Goal: Find specific page/section: Find specific page/section

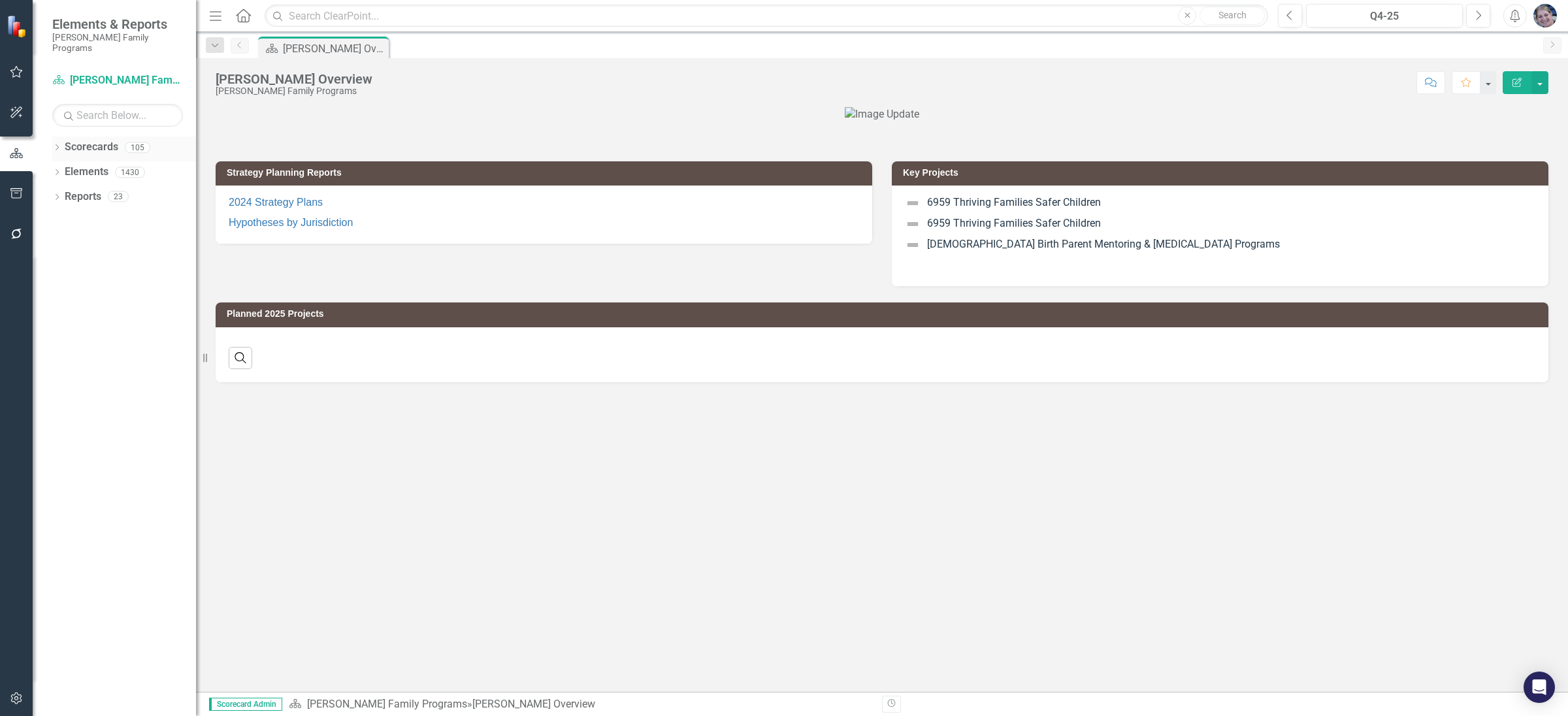
click at [59, 144] on div "Dropdown" at bounding box center [57, 150] width 10 height 12
click at [64, 169] on icon at bounding box center [63, 172] width 3 height 7
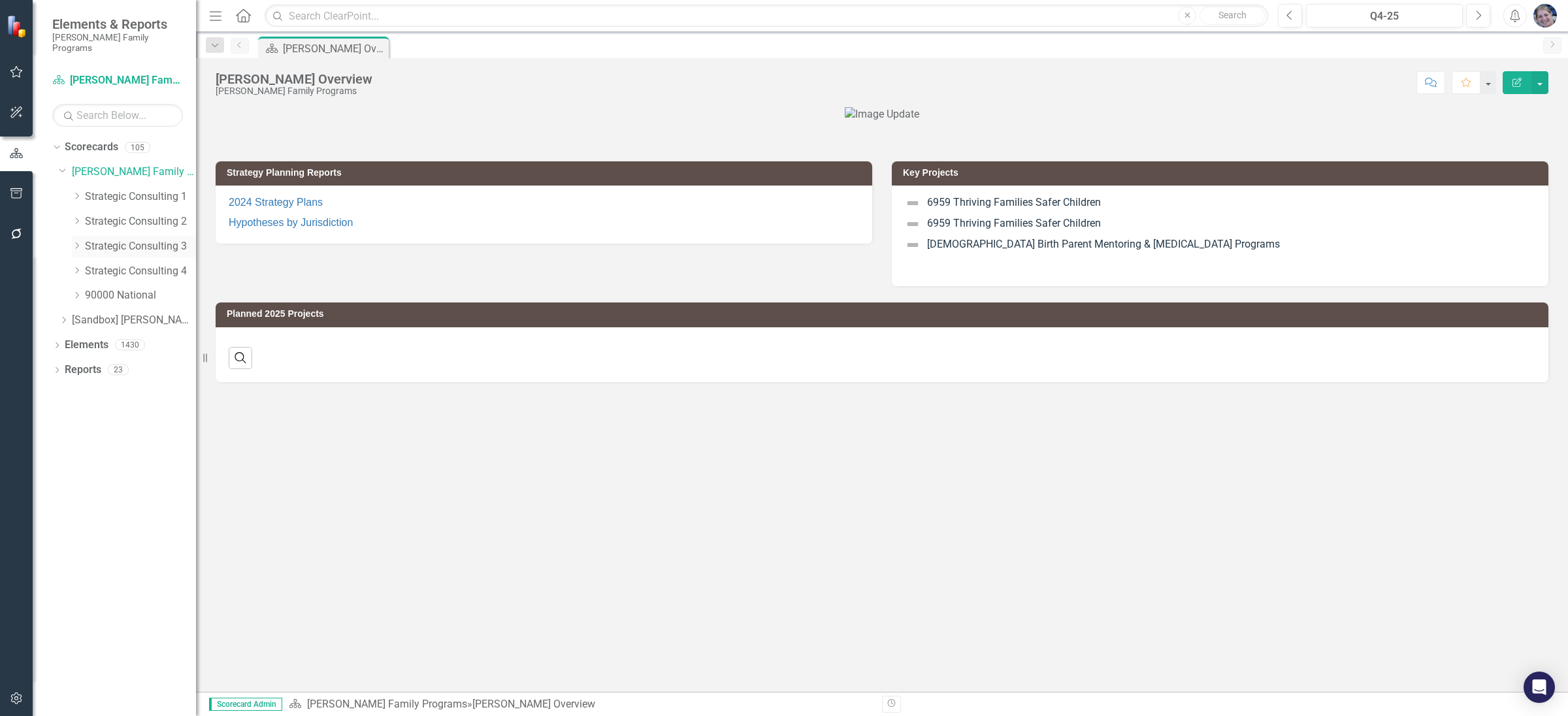
click at [77, 242] on icon "Dropdown" at bounding box center [77, 245] width 10 height 8
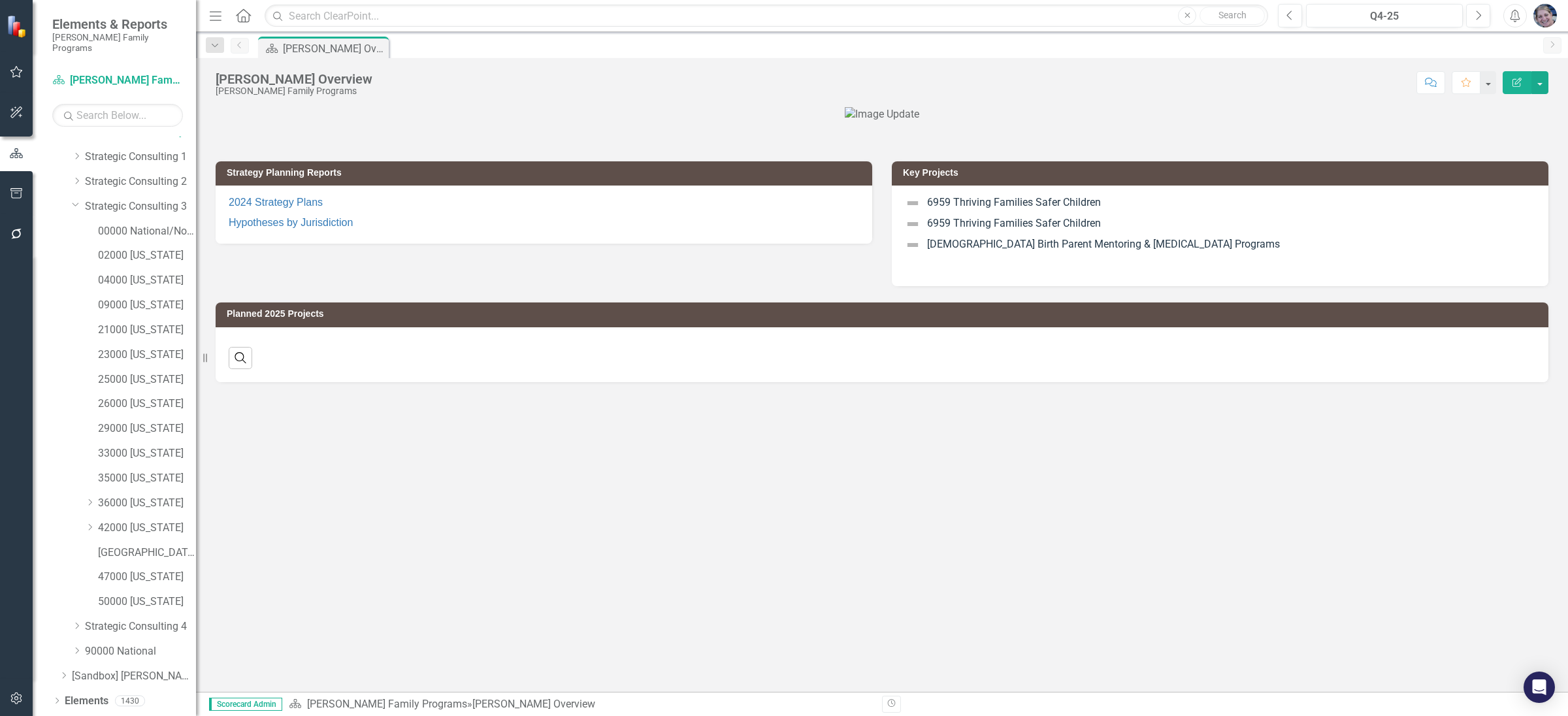
scroll to position [53, 0]
click at [139, 211] on link "00000 National/No Jurisdiction (SC3)" at bounding box center [147, 219] width 98 height 15
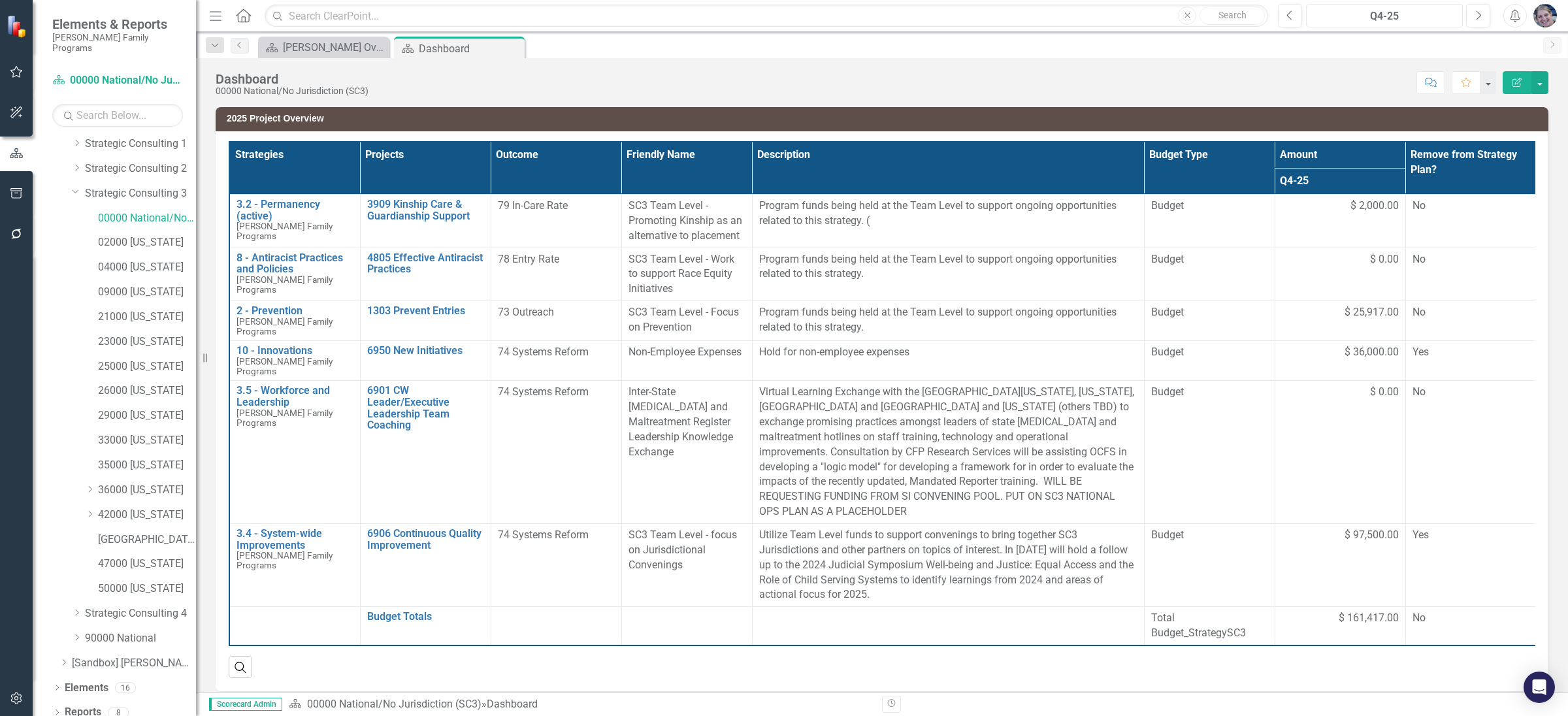
click at [1360, 12] on div "Q4-25" at bounding box center [1385, 16] width 148 height 15
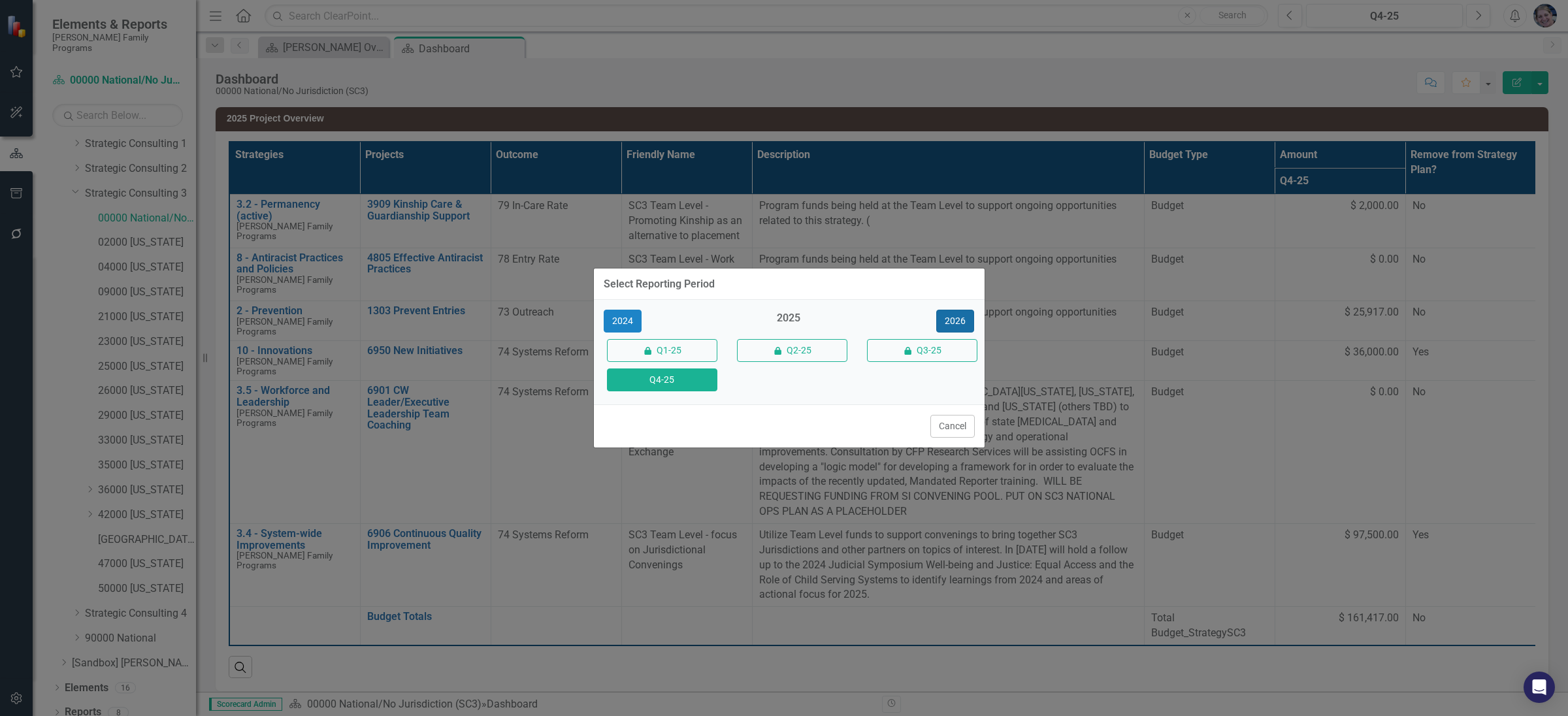
click at [951, 318] on button "2026" at bounding box center [955, 321] width 38 height 23
click at [674, 382] on button "Q4-26" at bounding box center [662, 380] width 110 height 23
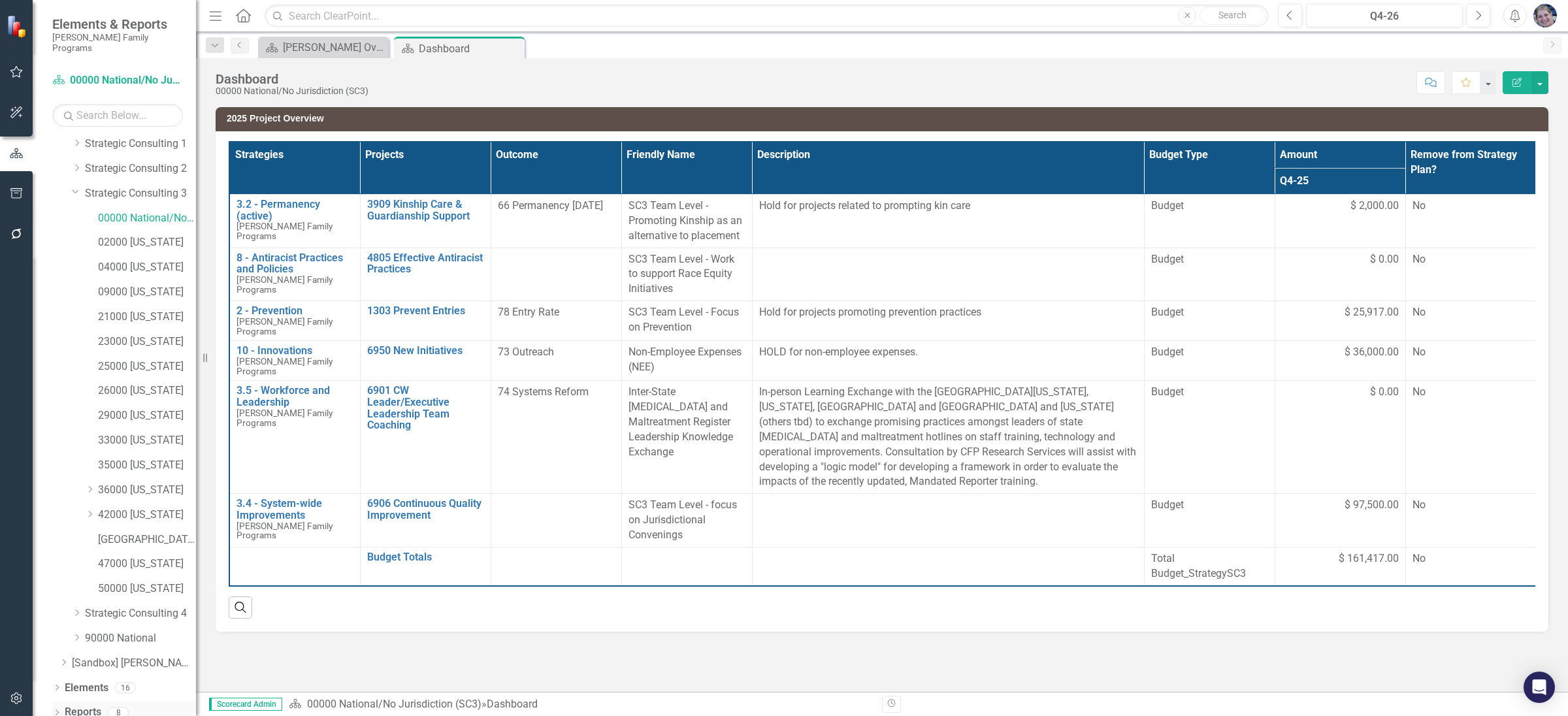
click at [56, 709] on icon "Dropdown" at bounding box center [57, 712] width 10 height 7
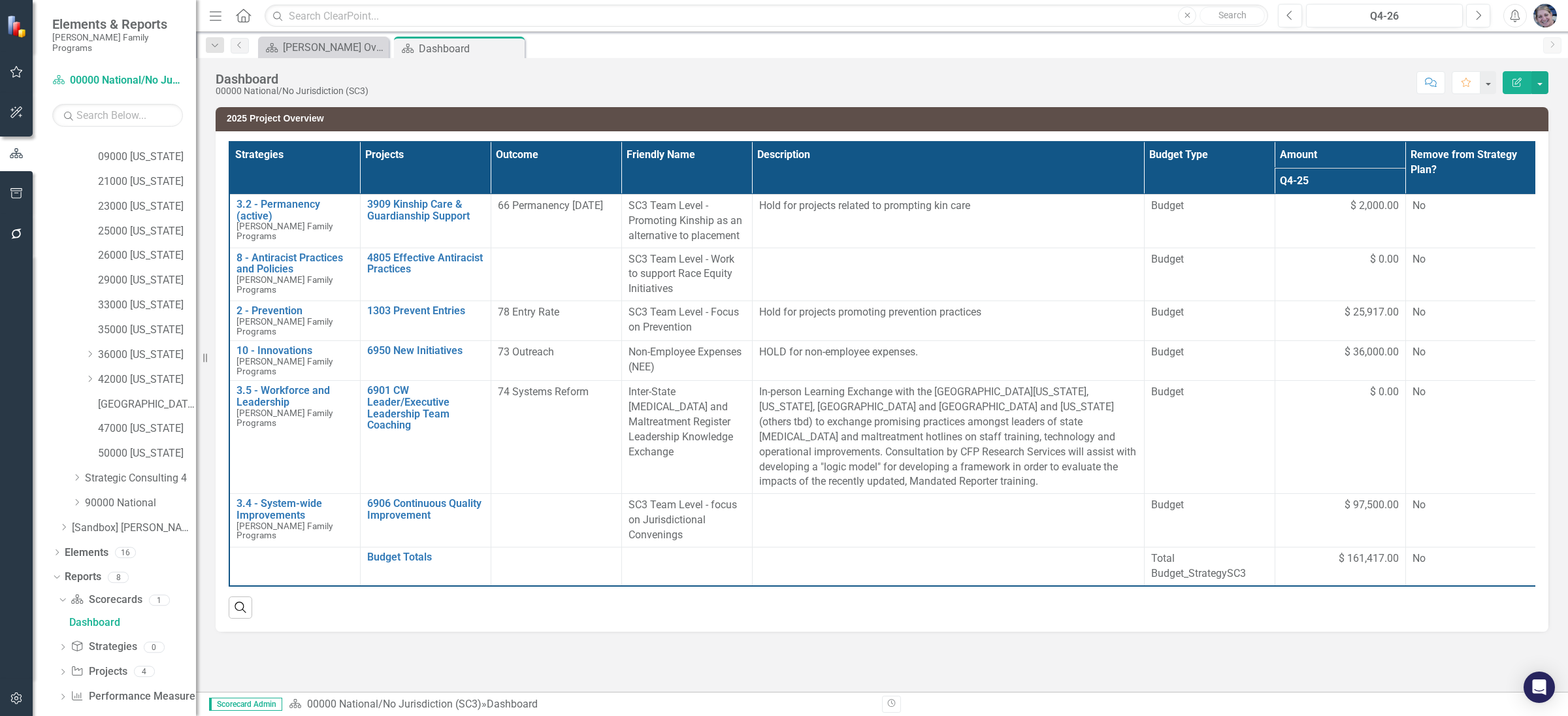
scroll to position [191, 0]
click at [63, 667] on icon "Dropdown" at bounding box center [63, 670] width 10 height 7
click at [124, 639] on div "2026 Jurisdictional Projects Assessment" at bounding box center [132, 645] width 127 height 12
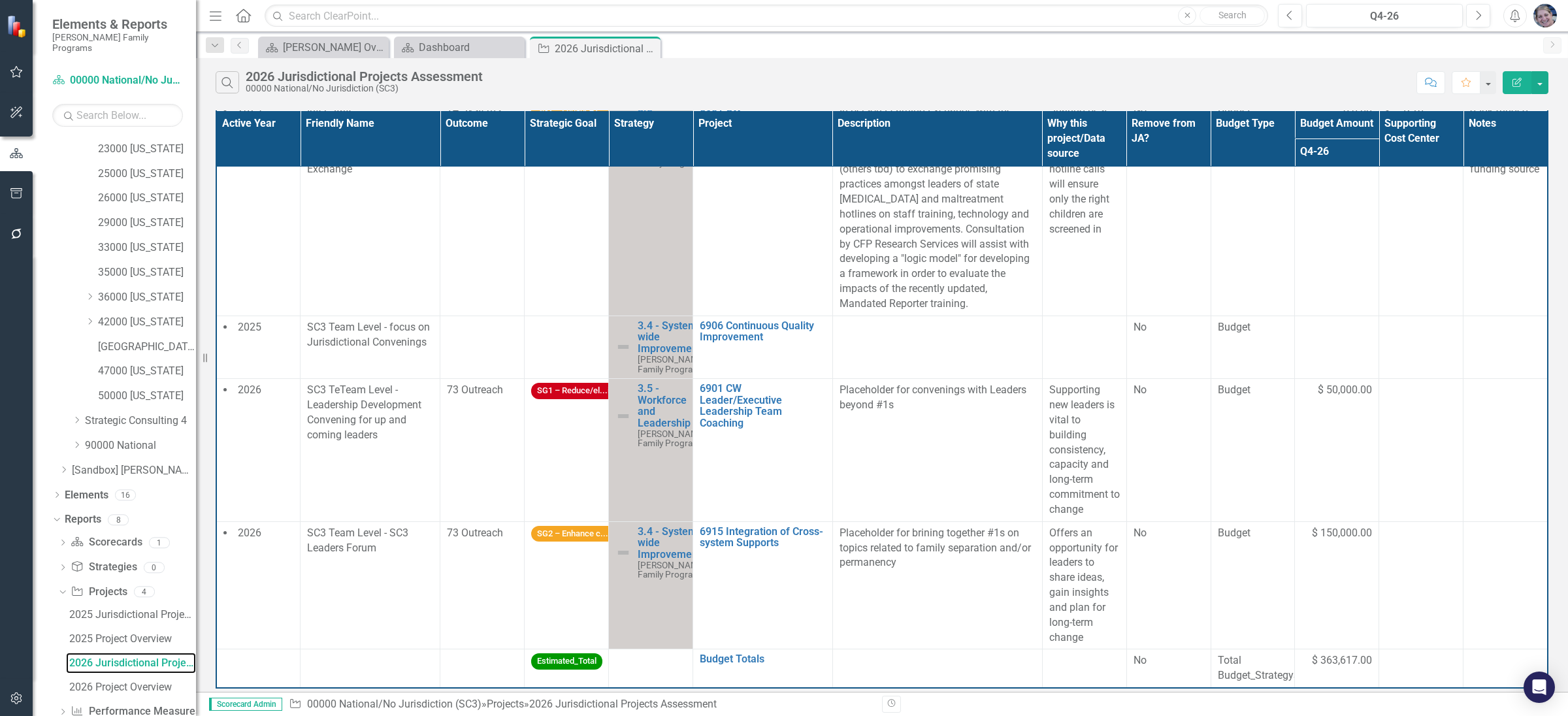
scroll to position [264, 0]
click at [77, 423] on icon "Dropdown" at bounding box center [77, 427] width 10 height 8
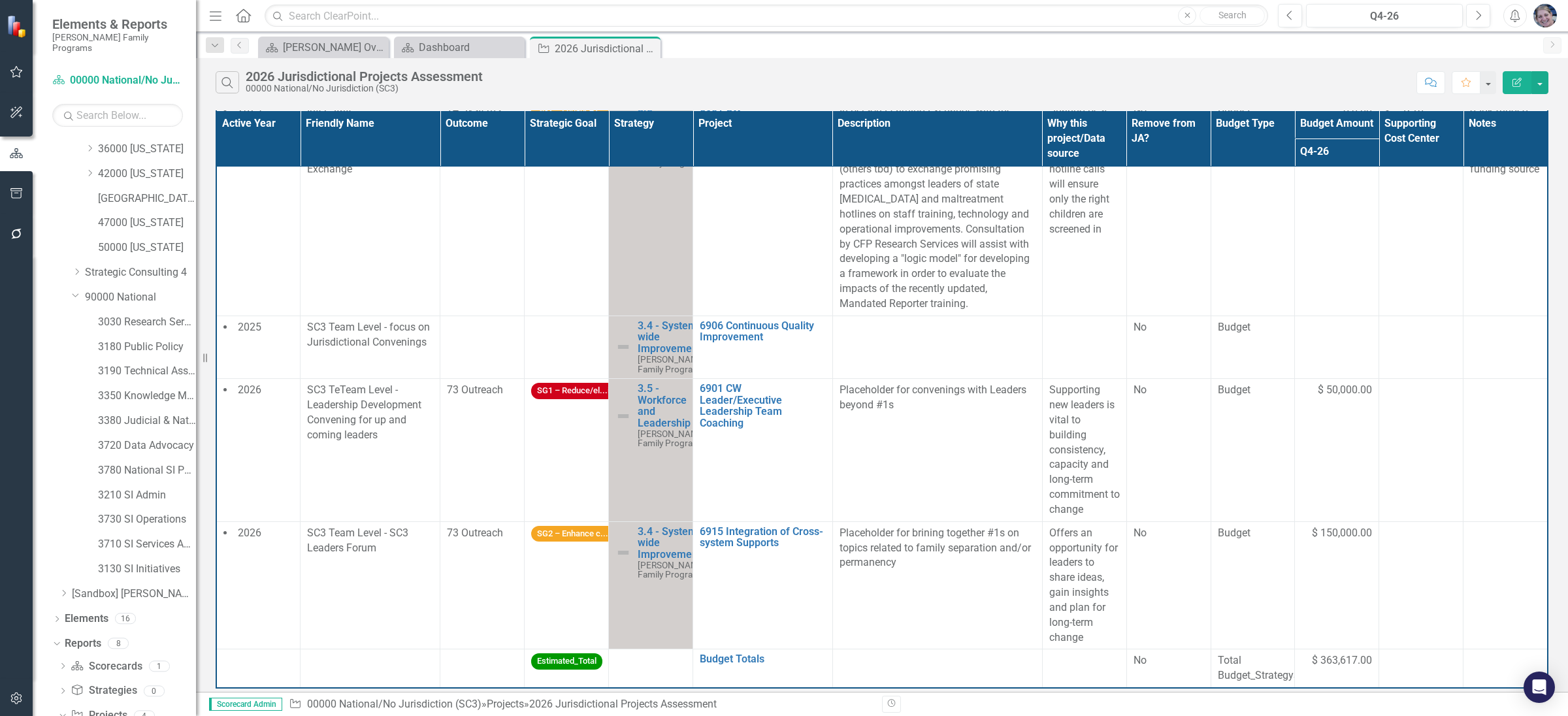
scroll to position [396, 0]
click at [147, 337] on link "3180 Public Policy" at bounding box center [147, 345] width 98 height 15
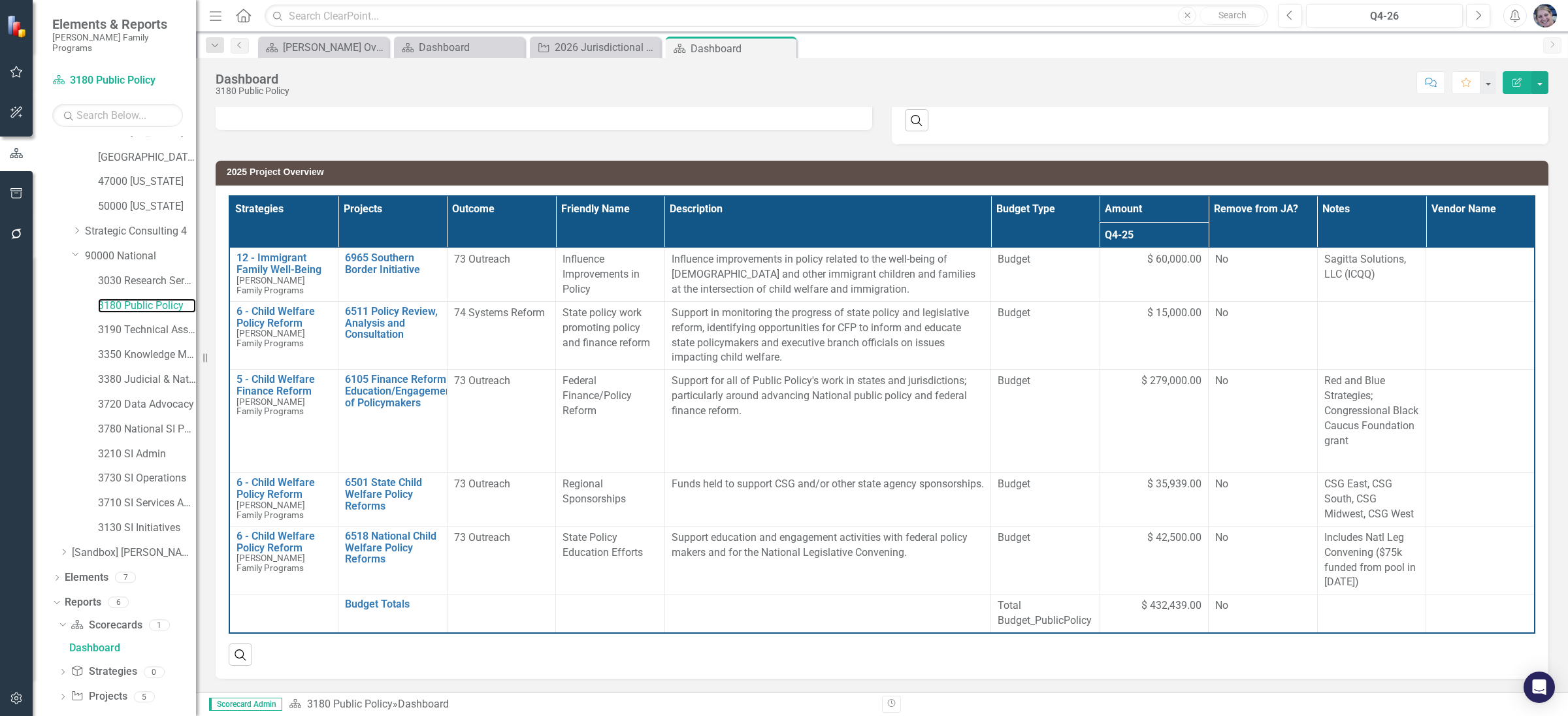
scroll to position [463, 0]
click at [62, 666] on icon "Dropdown" at bounding box center [63, 669] width 10 height 7
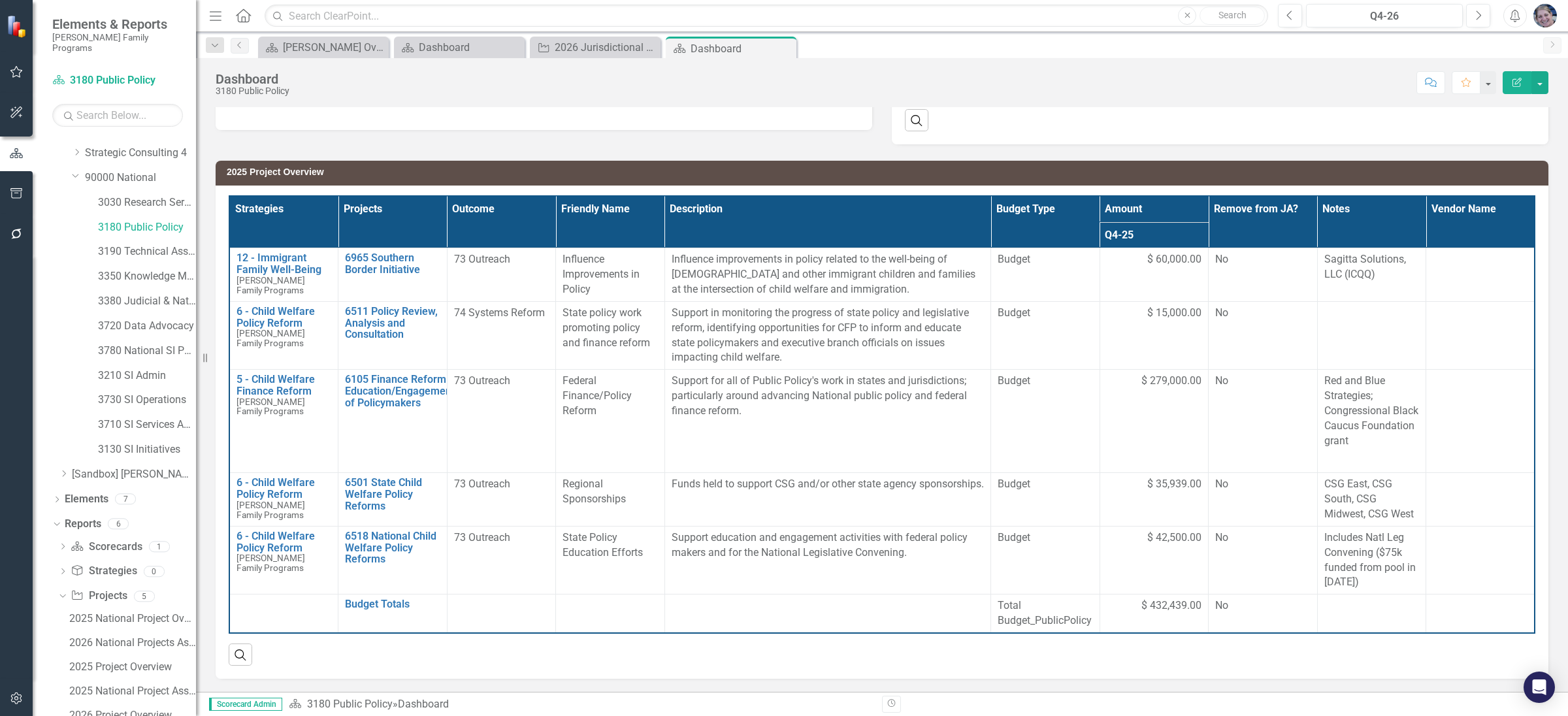
scroll to position [559, 0]
click at [137, 663] on div "2026 Project Overview" at bounding box center [132, 669] width 127 height 12
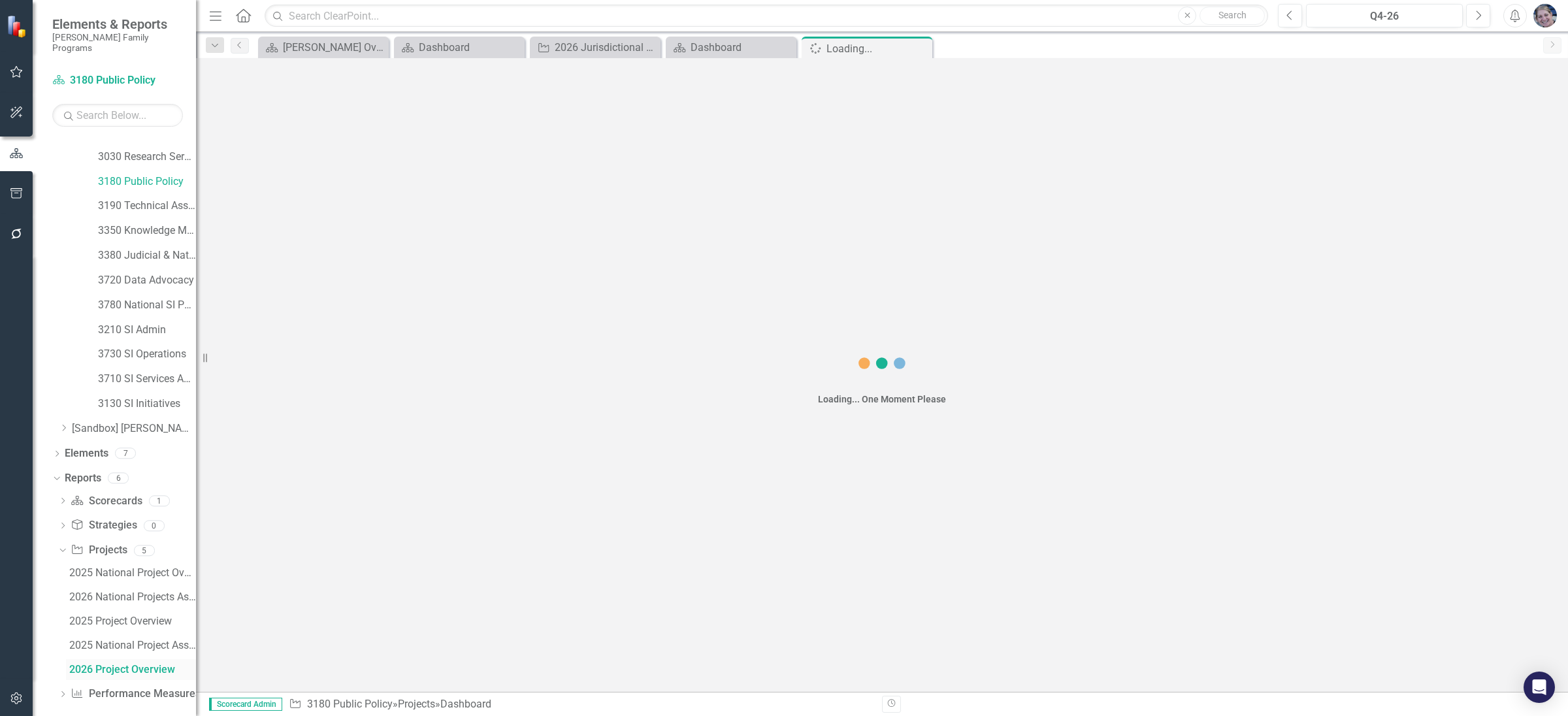
scroll to position [512, 0]
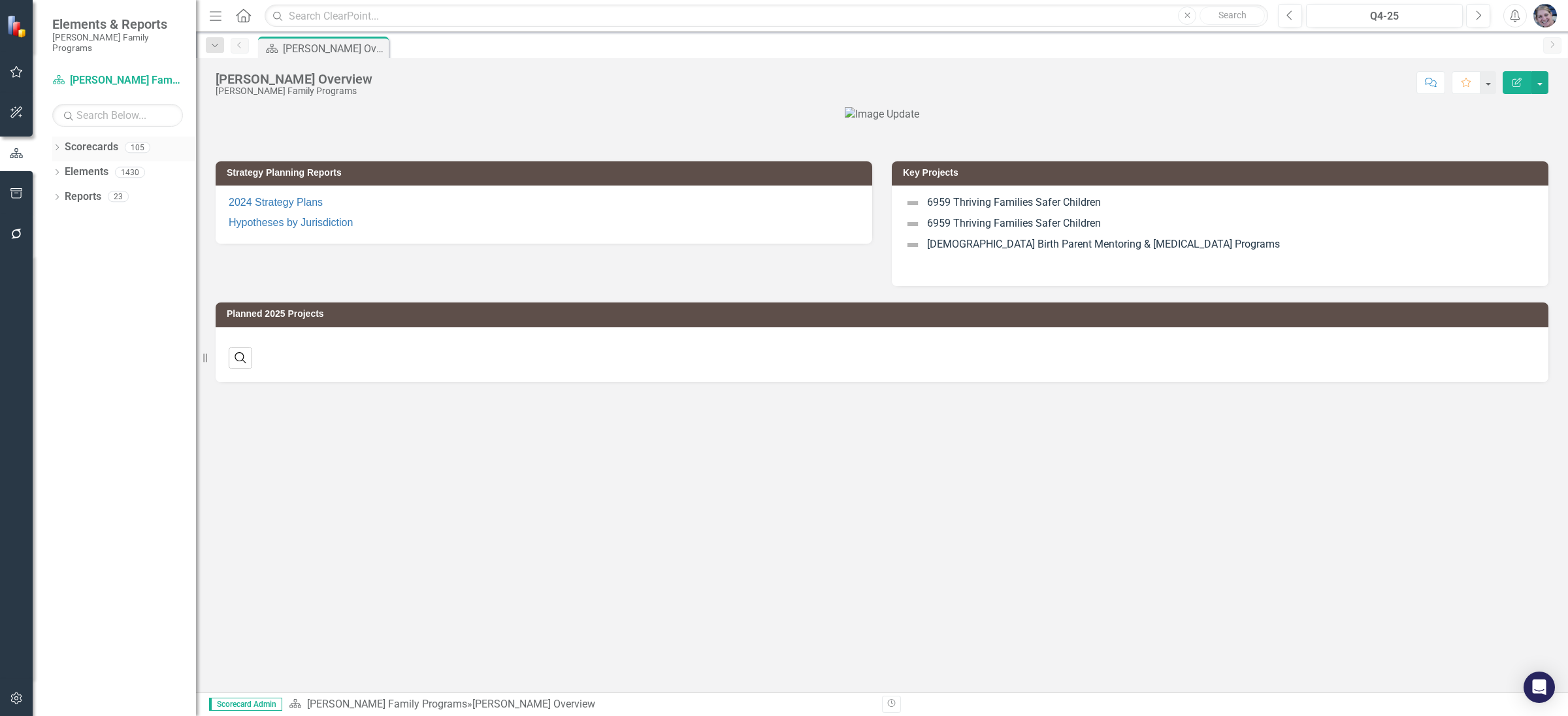
click at [56, 145] on icon "Dropdown" at bounding box center [57, 148] width 10 height 7
click at [61, 168] on icon "Dropdown" at bounding box center [63, 172] width 10 height 8
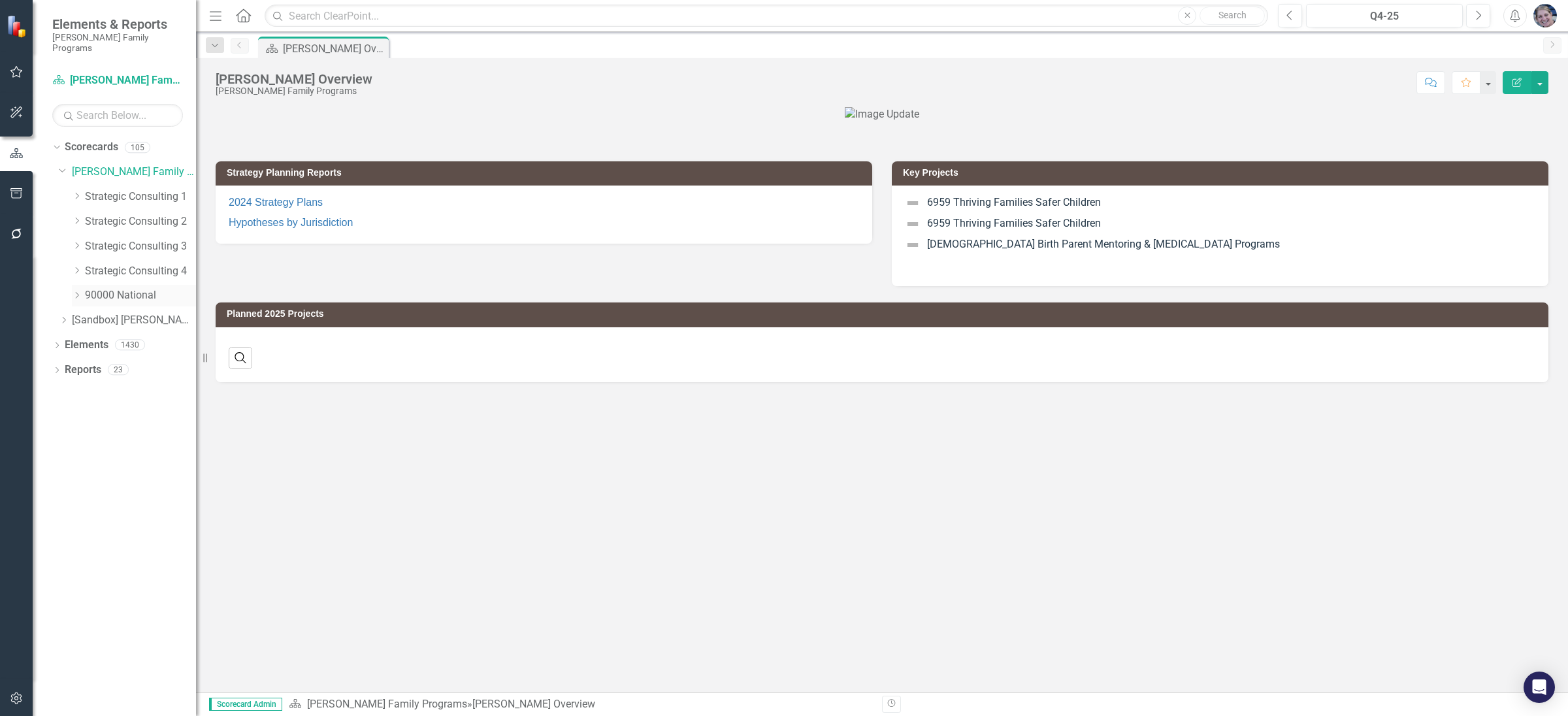
click at [73, 291] on icon "Dropdown" at bounding box center [77, 295] width 10 height 8
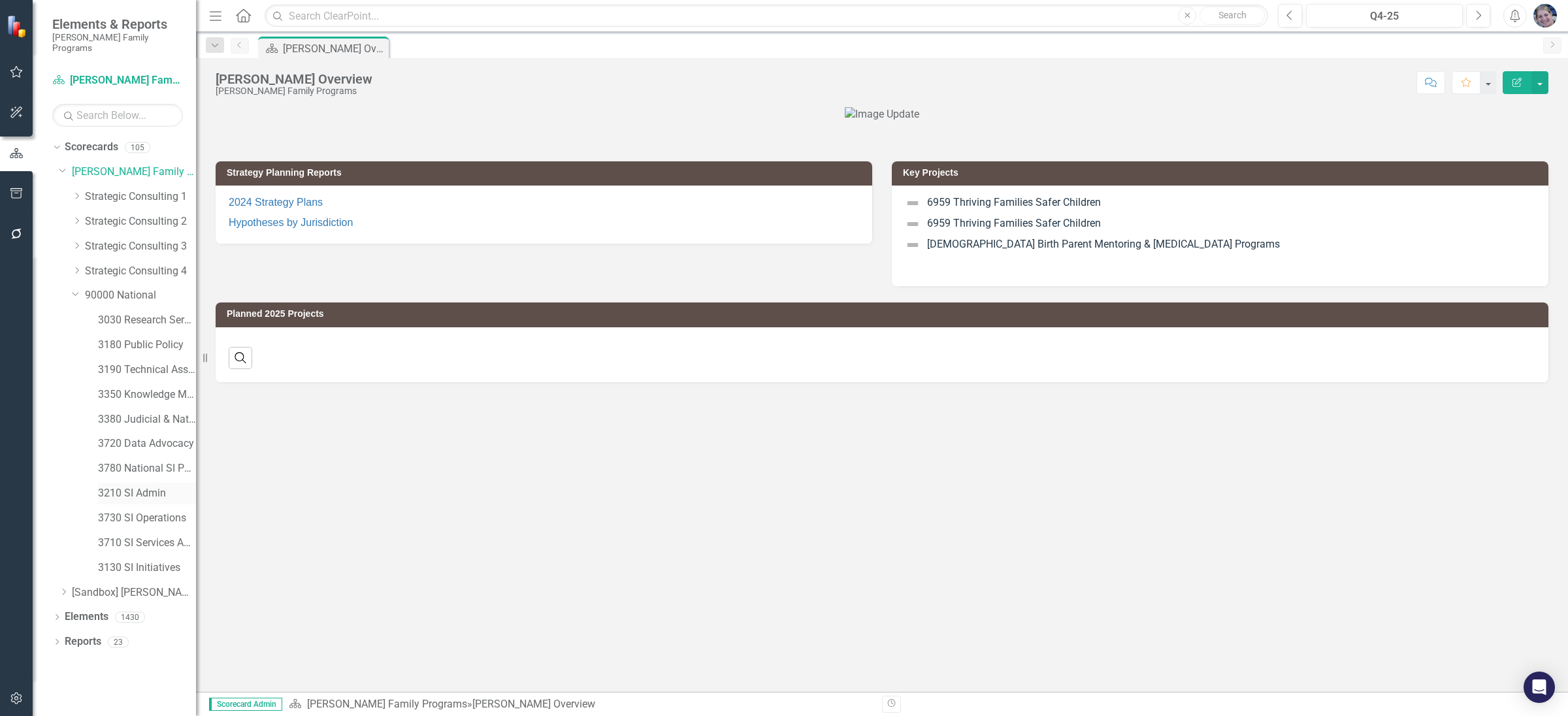
click at [130, 486] on link "3210 SI Admin" at bounding box center [147, 494] width 98 height 15
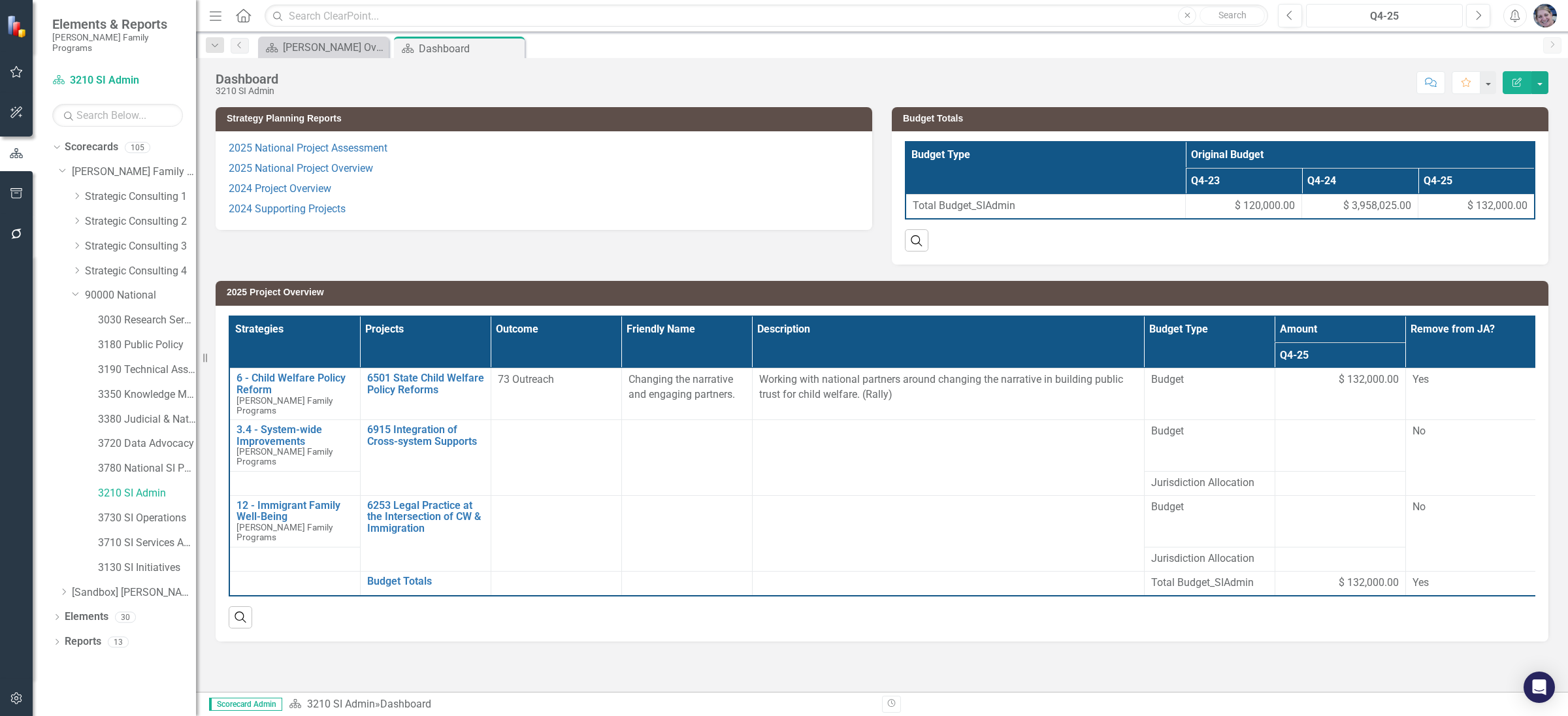
click at [1374, 16] on div "Q4-25" at bounding box center [1385, 16] width 148 height 15
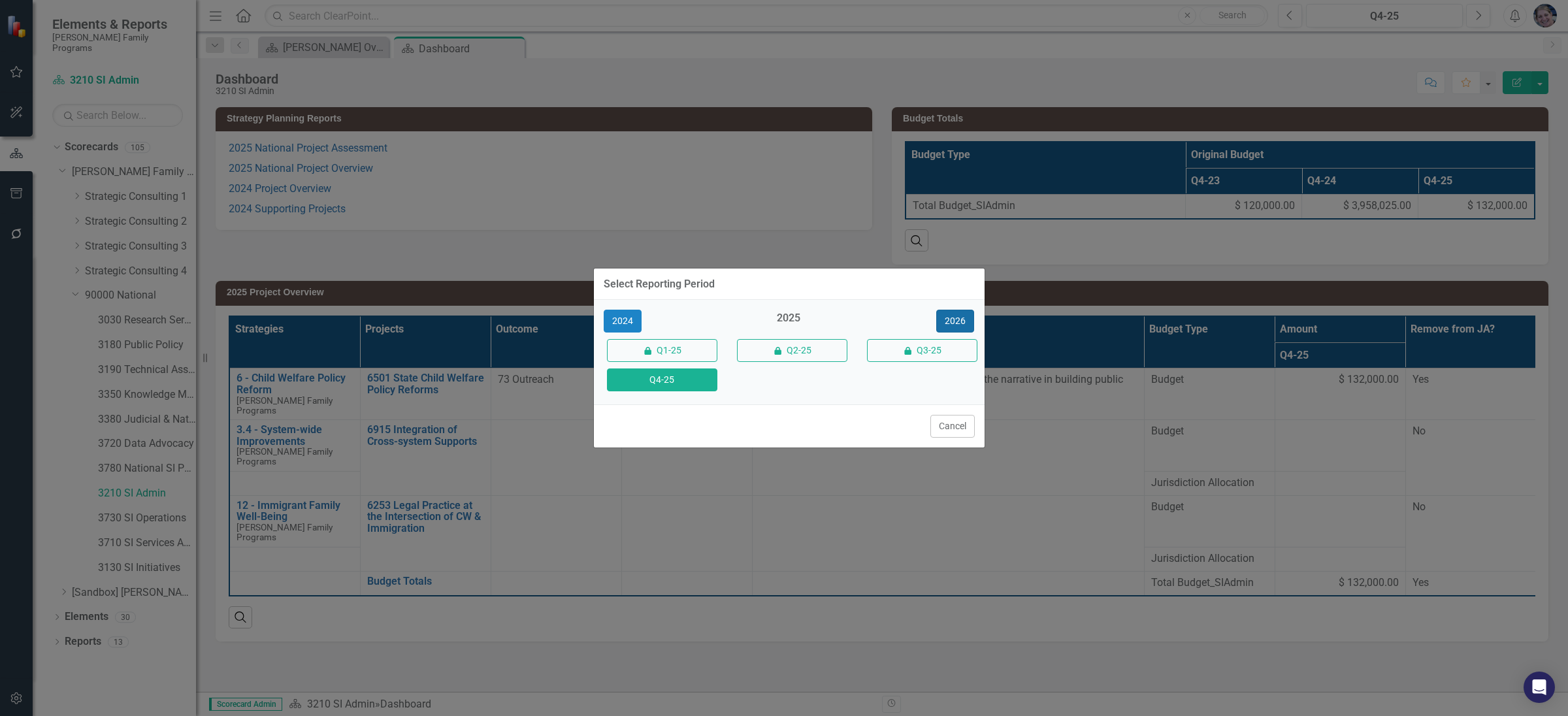
click at [960, 308] on div "2024 2025 2026 icon.lock Q1-25 icon.lock Q2-25 icon.lock Q3-25 Q4-25" at bounding box center [788, 352] width 390 height 104
click at [952, 325] on button "2026" at bounding box center [955, 321] width 38 height 23
click at [675, 381] on button "Q4-26" at bounding box center [662, 380] width 110 height 23
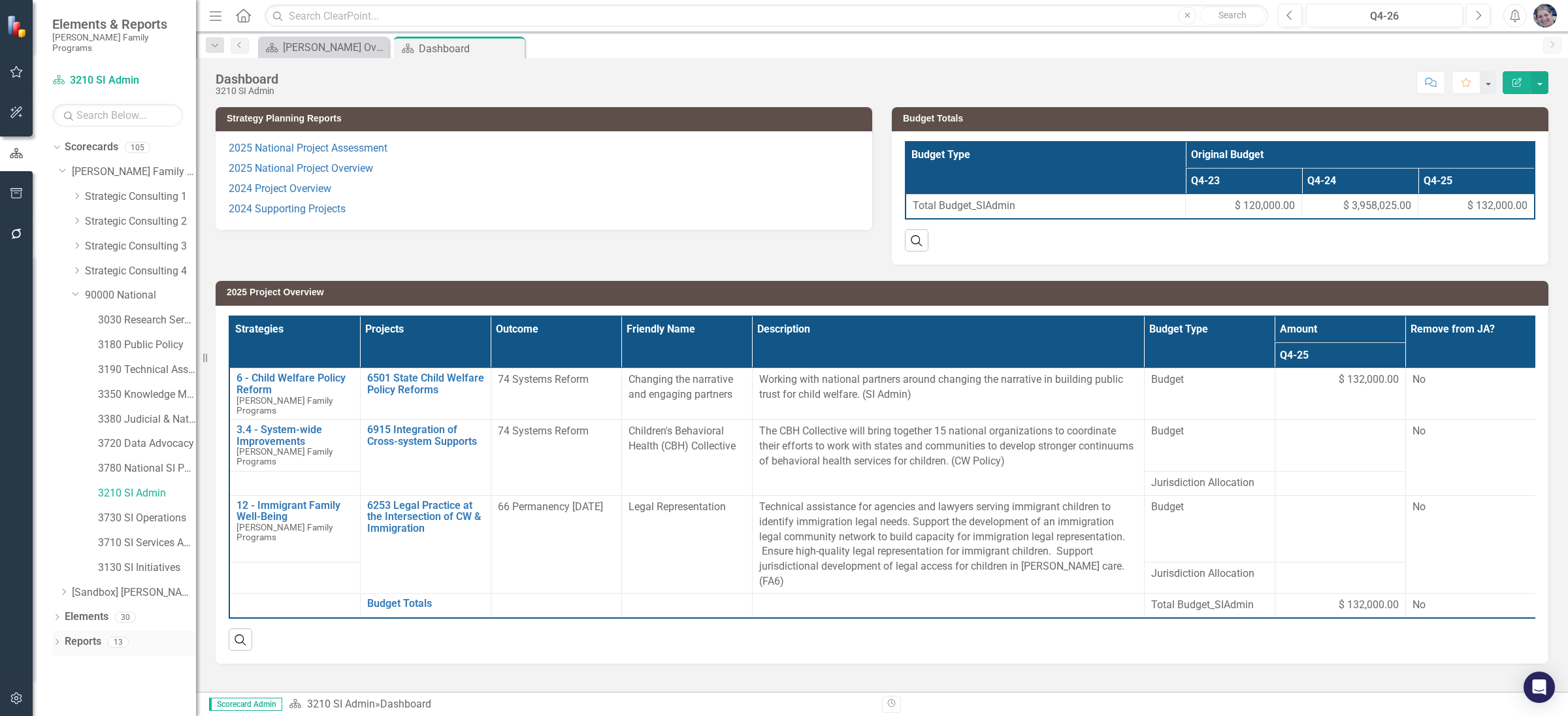
click at [59, 639] on icon "Dropdown" at bounding box center [57, 642] width 10 height 7
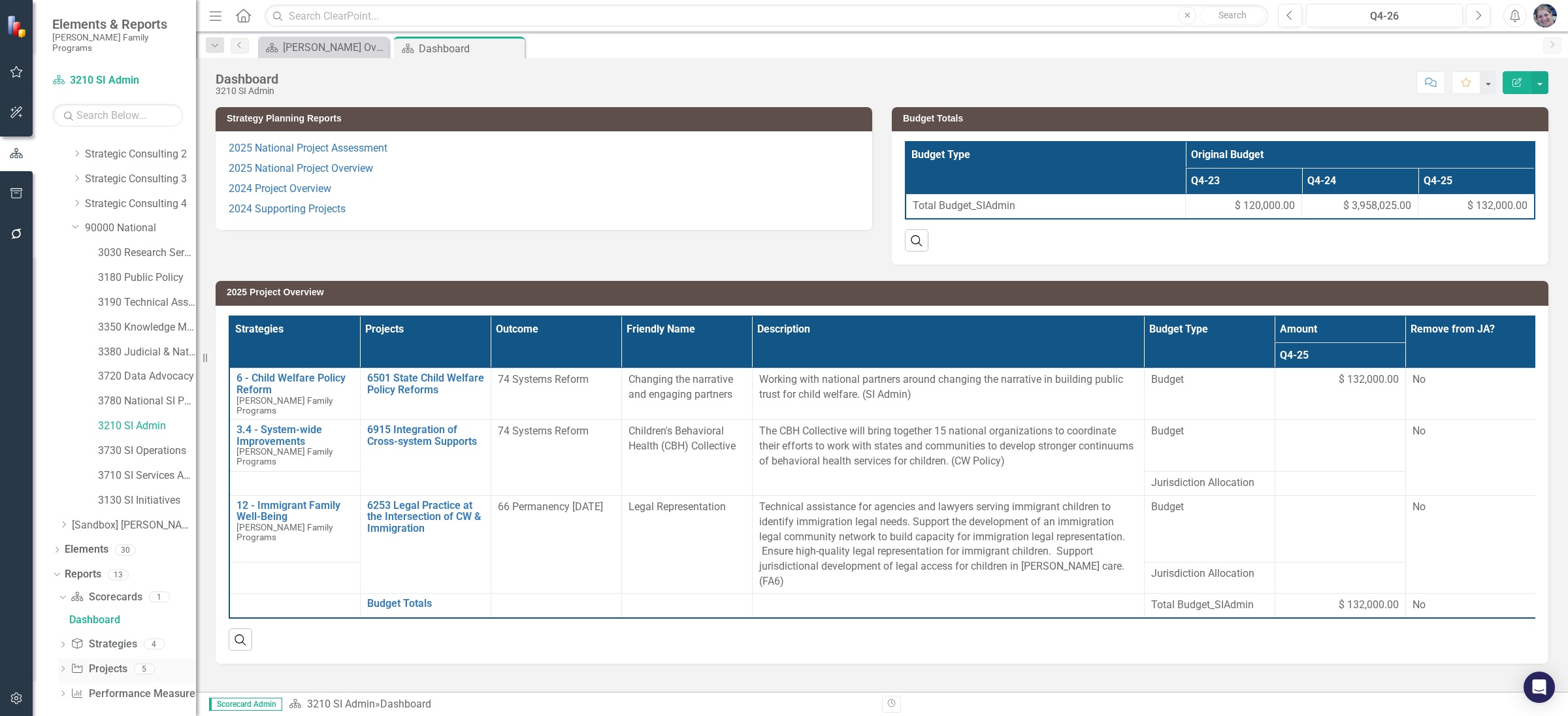
click at [59, 666] on icon "Dropdown" at bounding box center [63, 669] width 10 height 7
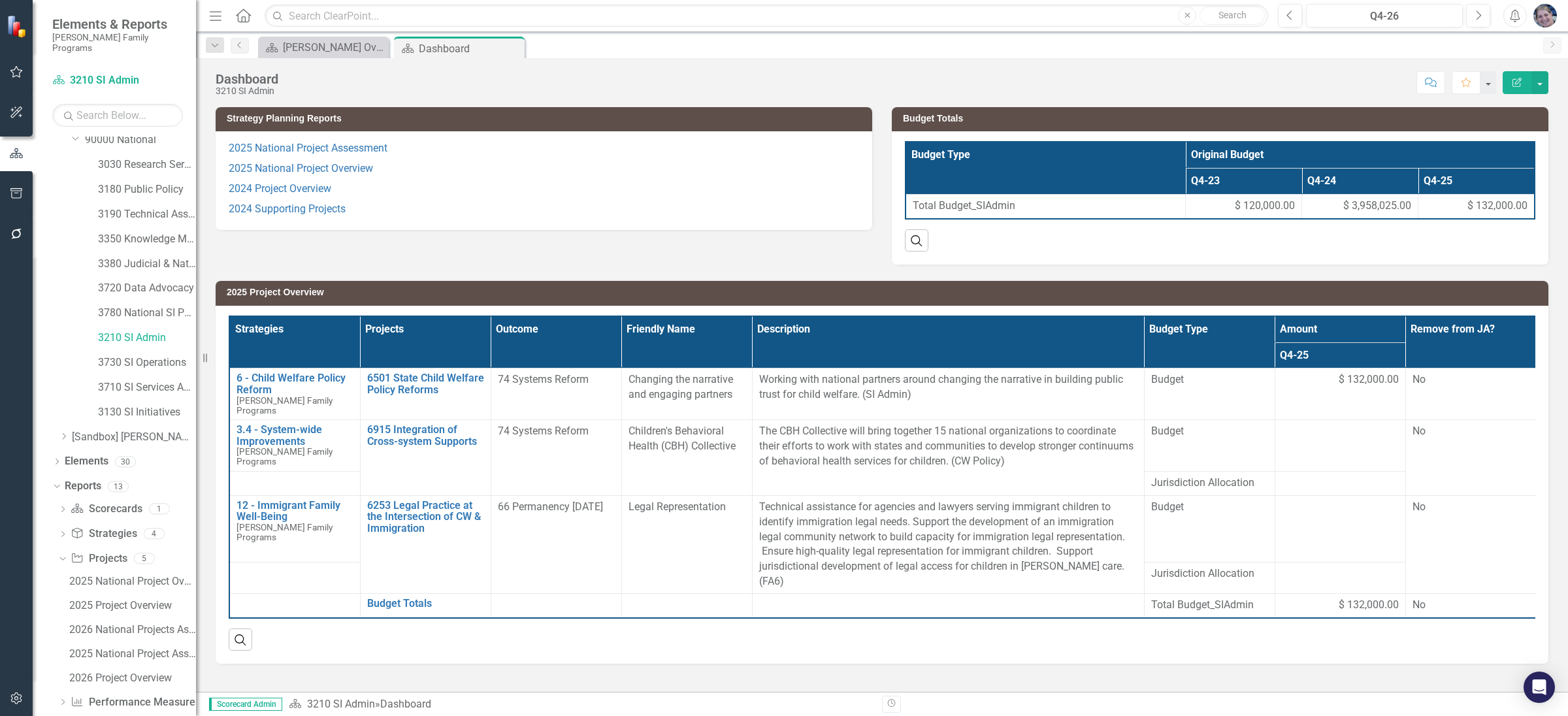
scroll to position [156, 0]
click at [118, 622] on div "2026 National Projects Assessment" at bounding box center [132, 628] width 127 height 12
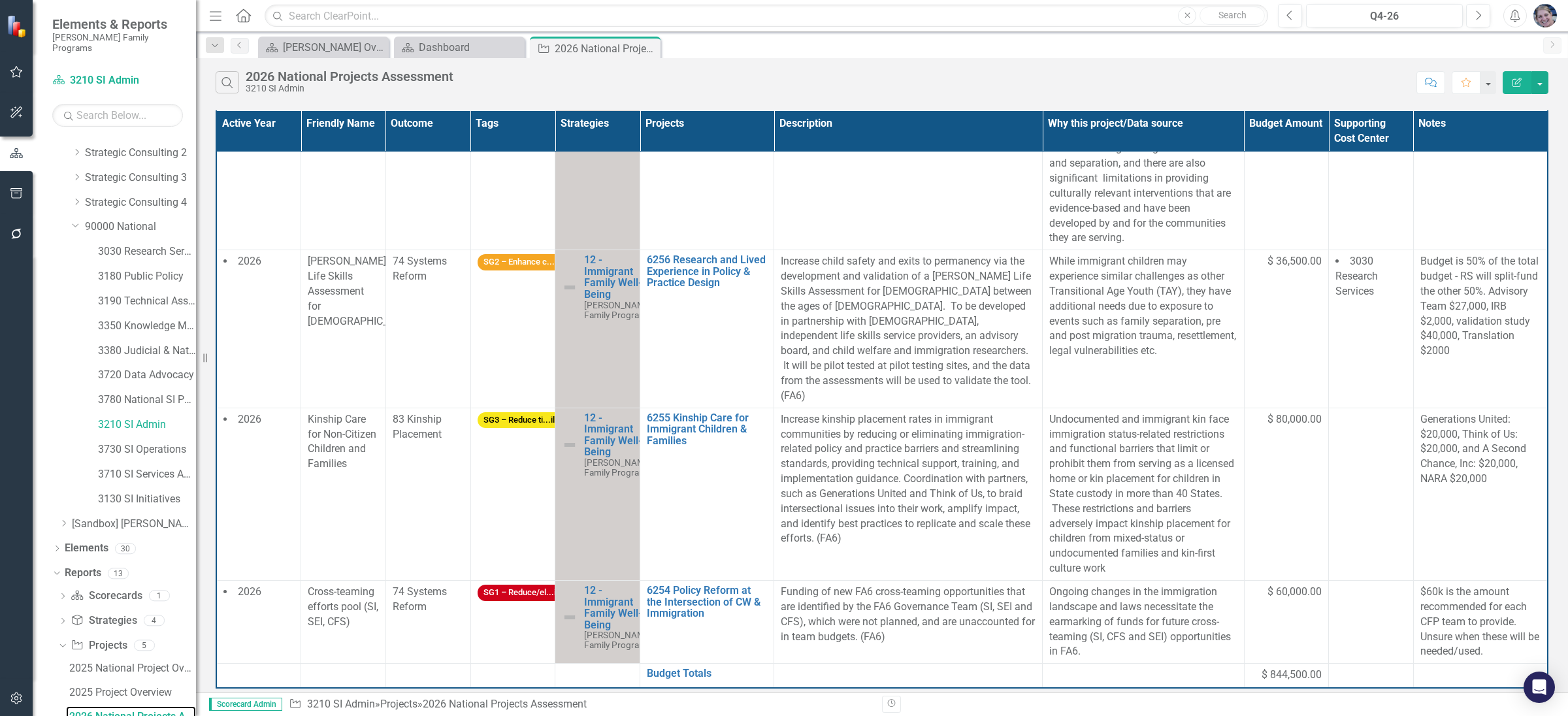
scroll to position [759, 0]
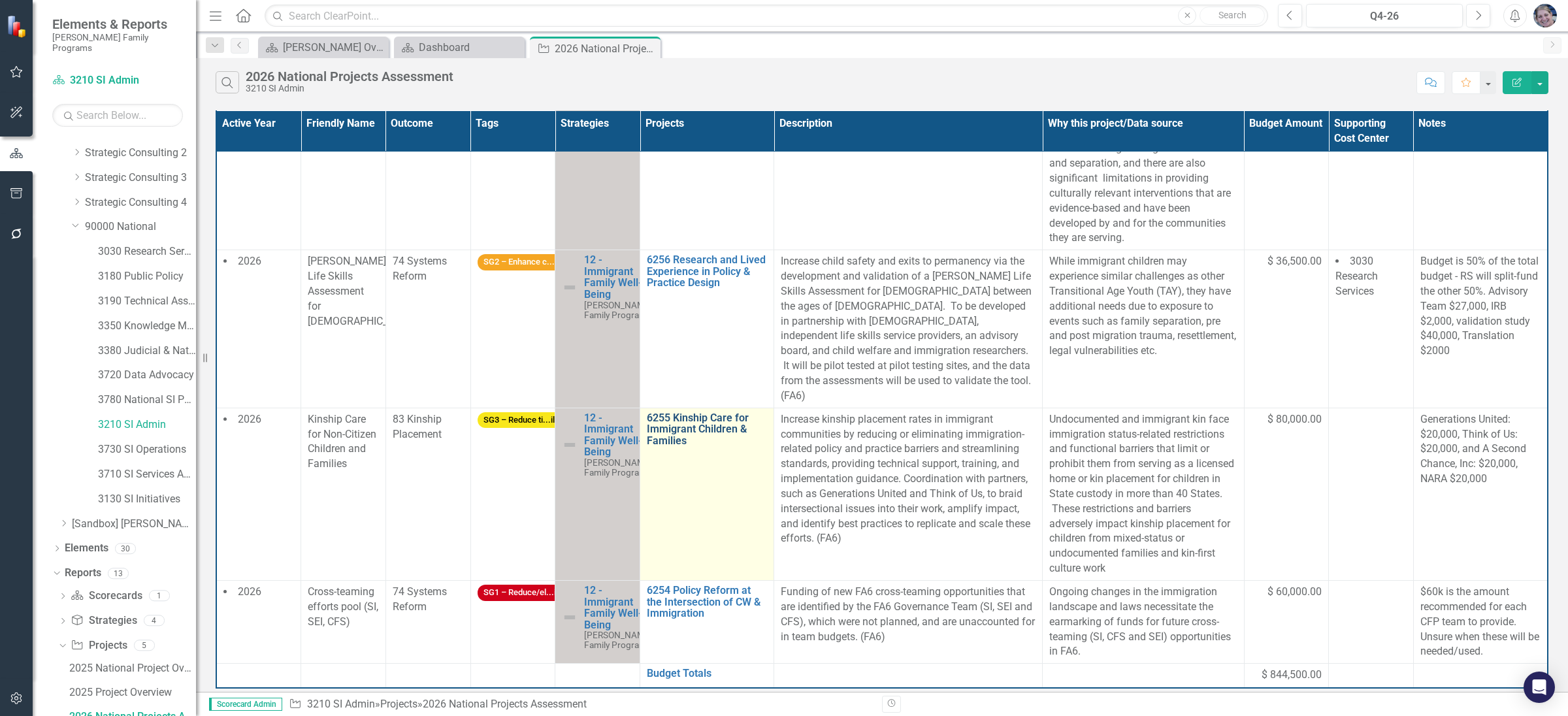
click at [706, 414] on link "6255 Kinship Care for Immigrant Children & Families" at bounding box center [706, 429] width 120 height 35
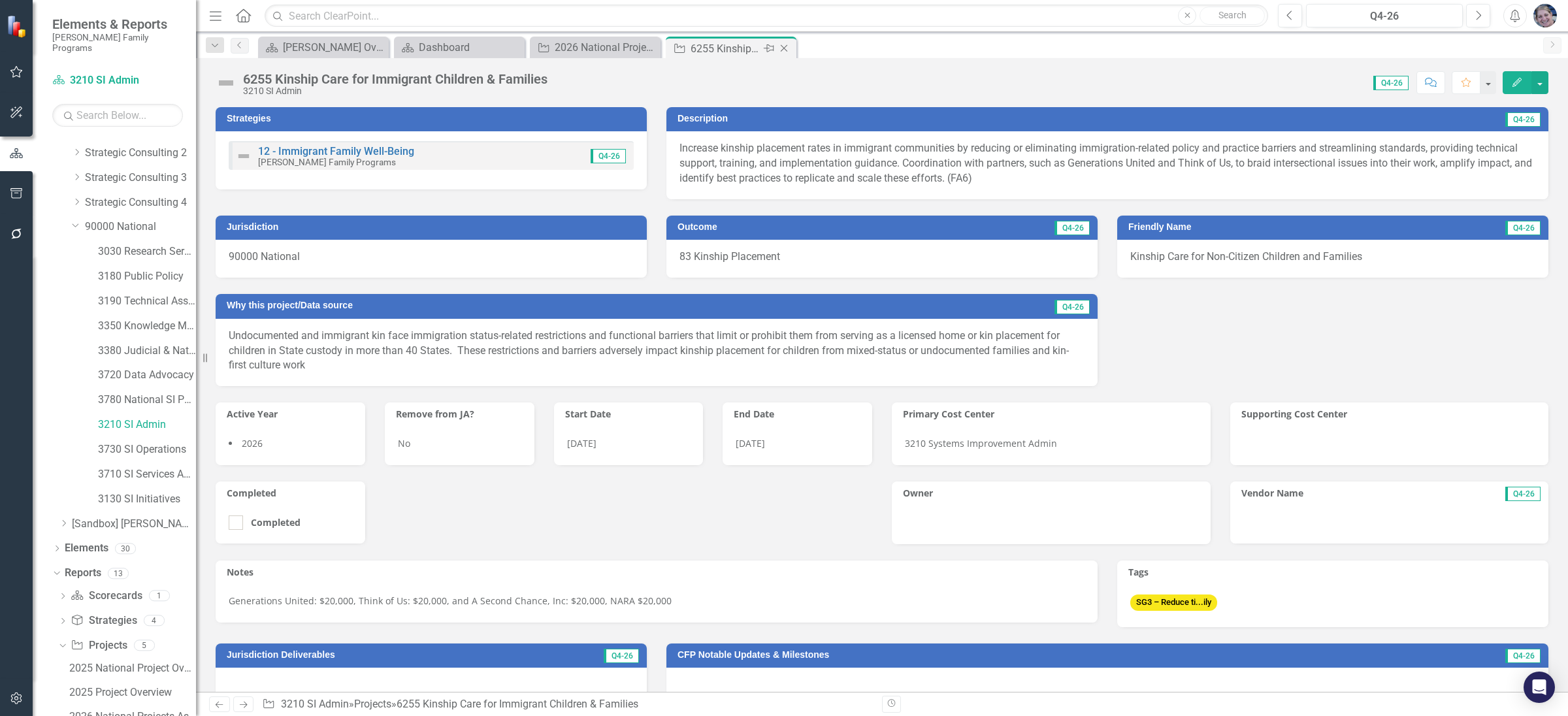
click at [784, 50] on icon at bounding box center [784, 48] width 7 height 7
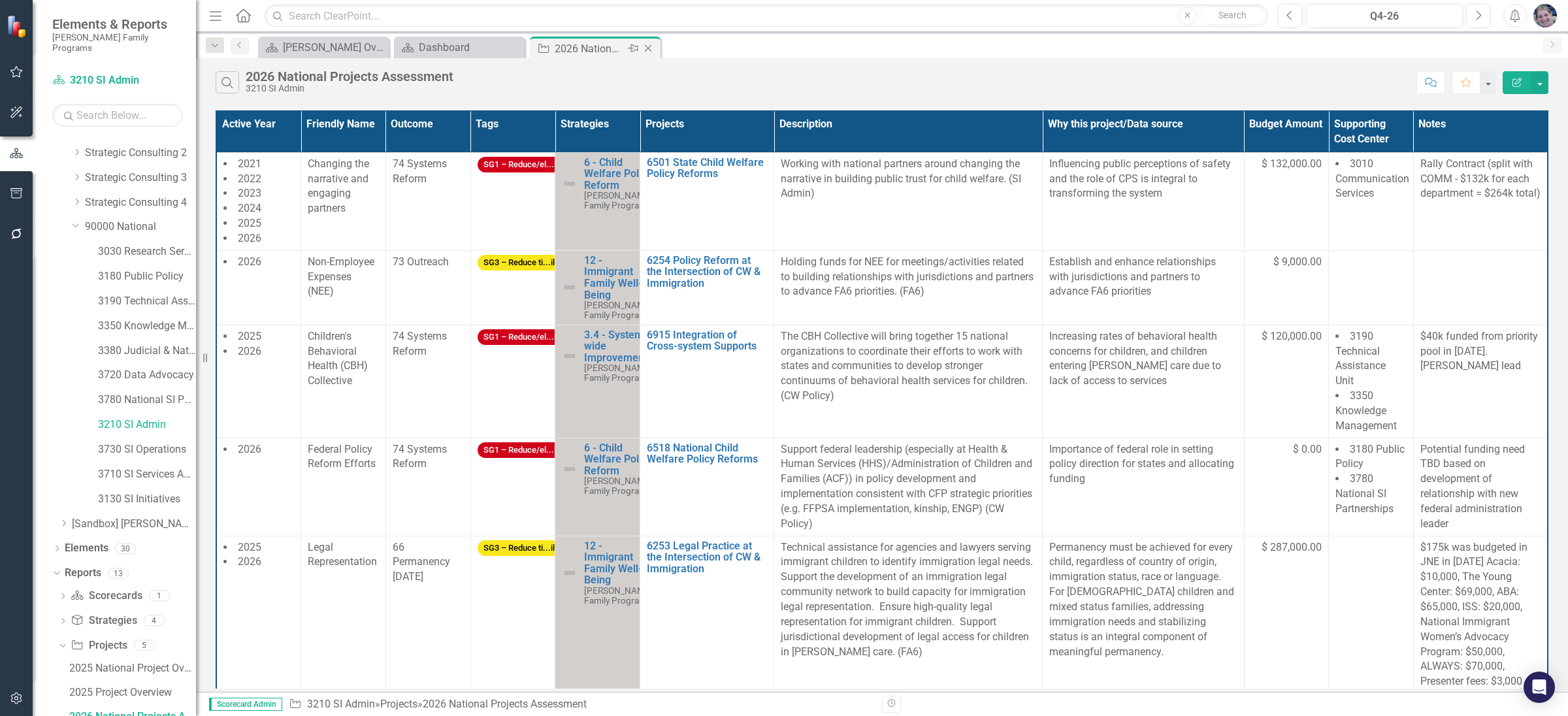
click at [650, 51] on icon at bounding box center [647, 48] width 7 height 7
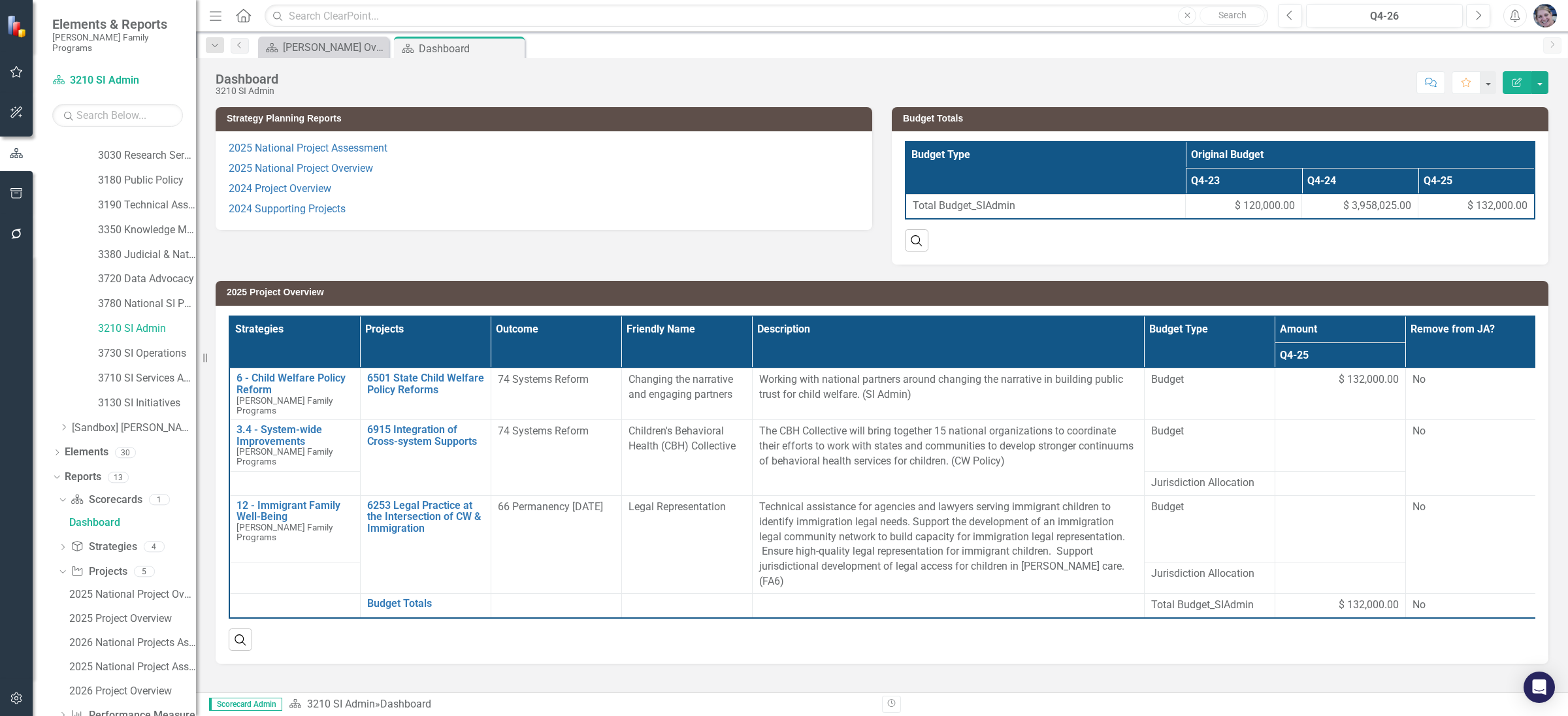
scroll to position [169, 0]
click at [118, 681] on div "2026 Project Overview" at bounding box center [132, 687] width 127 height 12
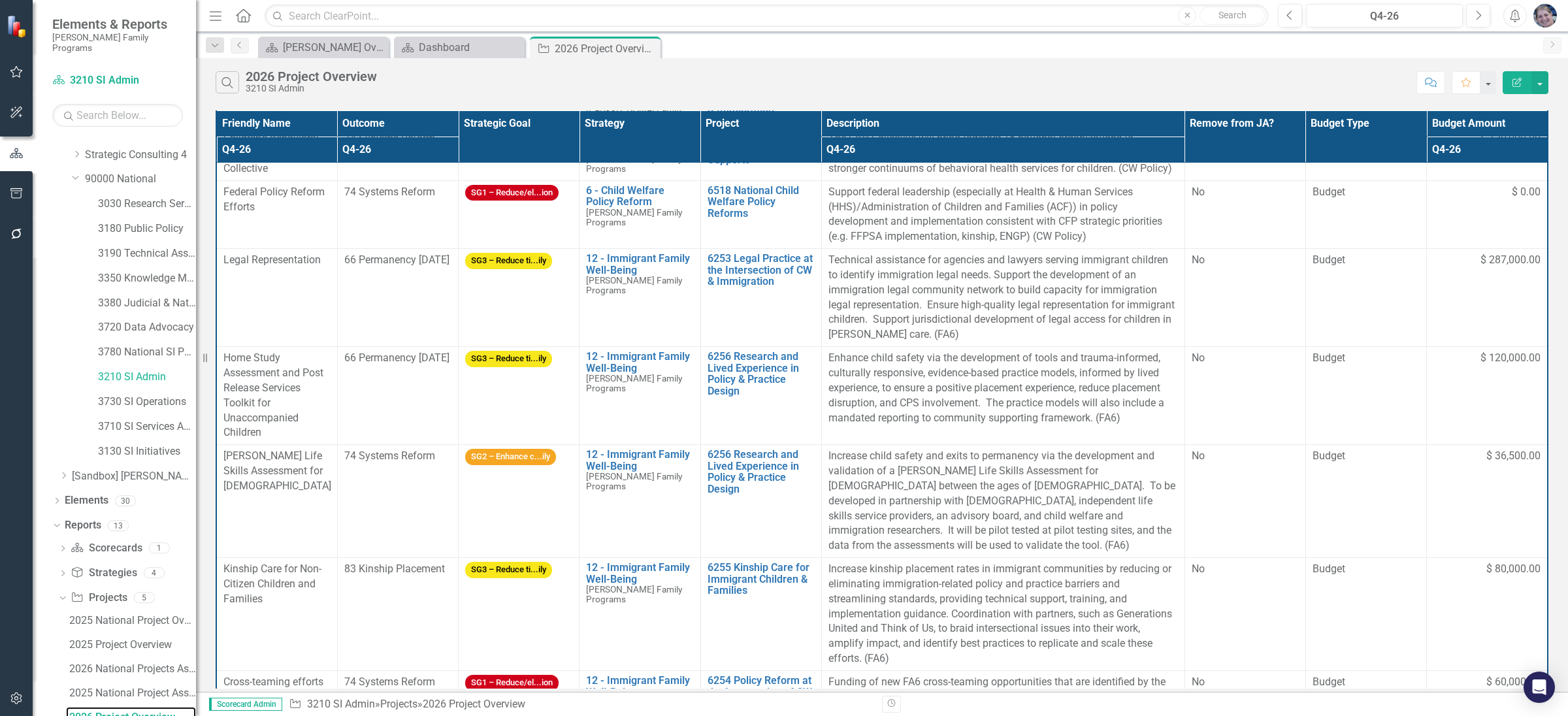
scroll to position [208, 0]
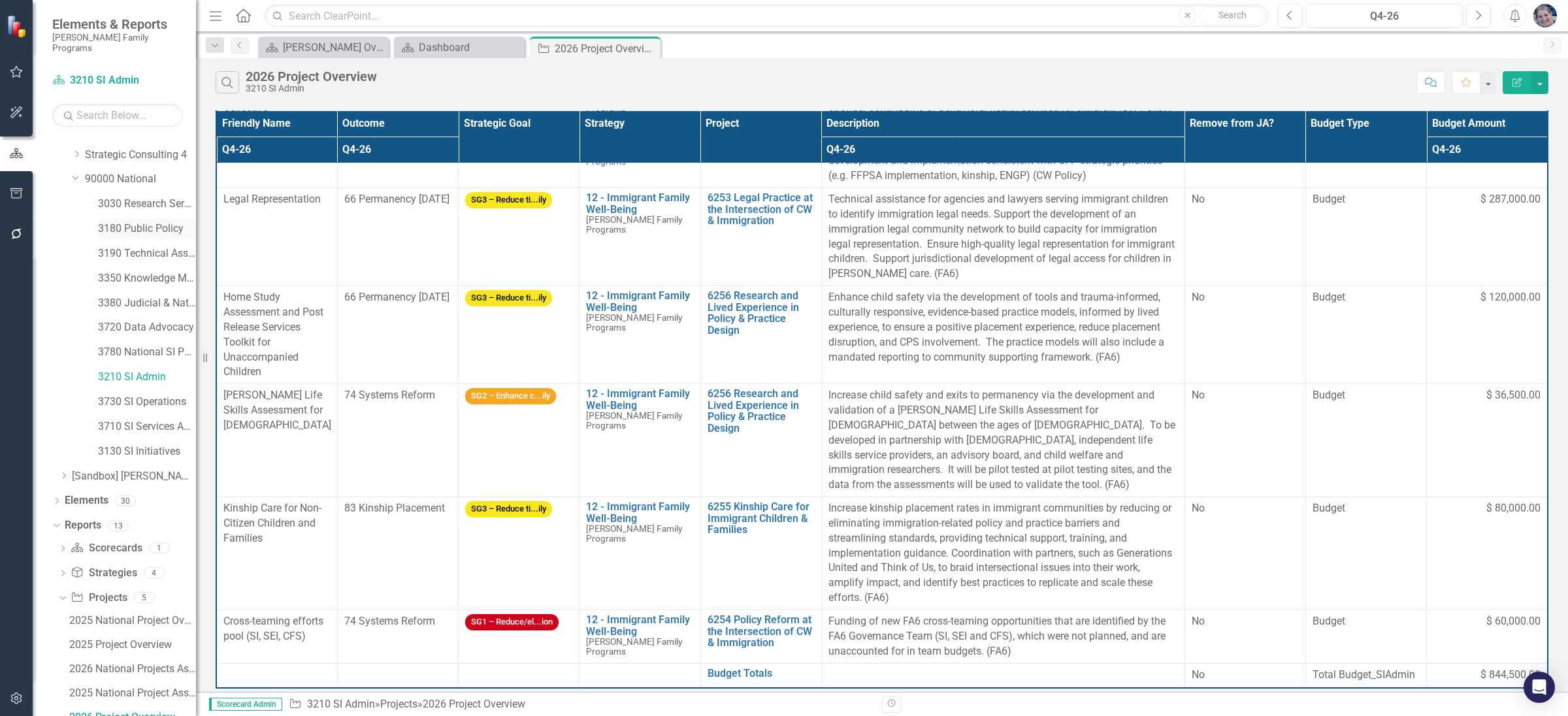
click at [154, 221] on link "3180 Public Policy" at bounding box center [147, 229] width 98 height 15
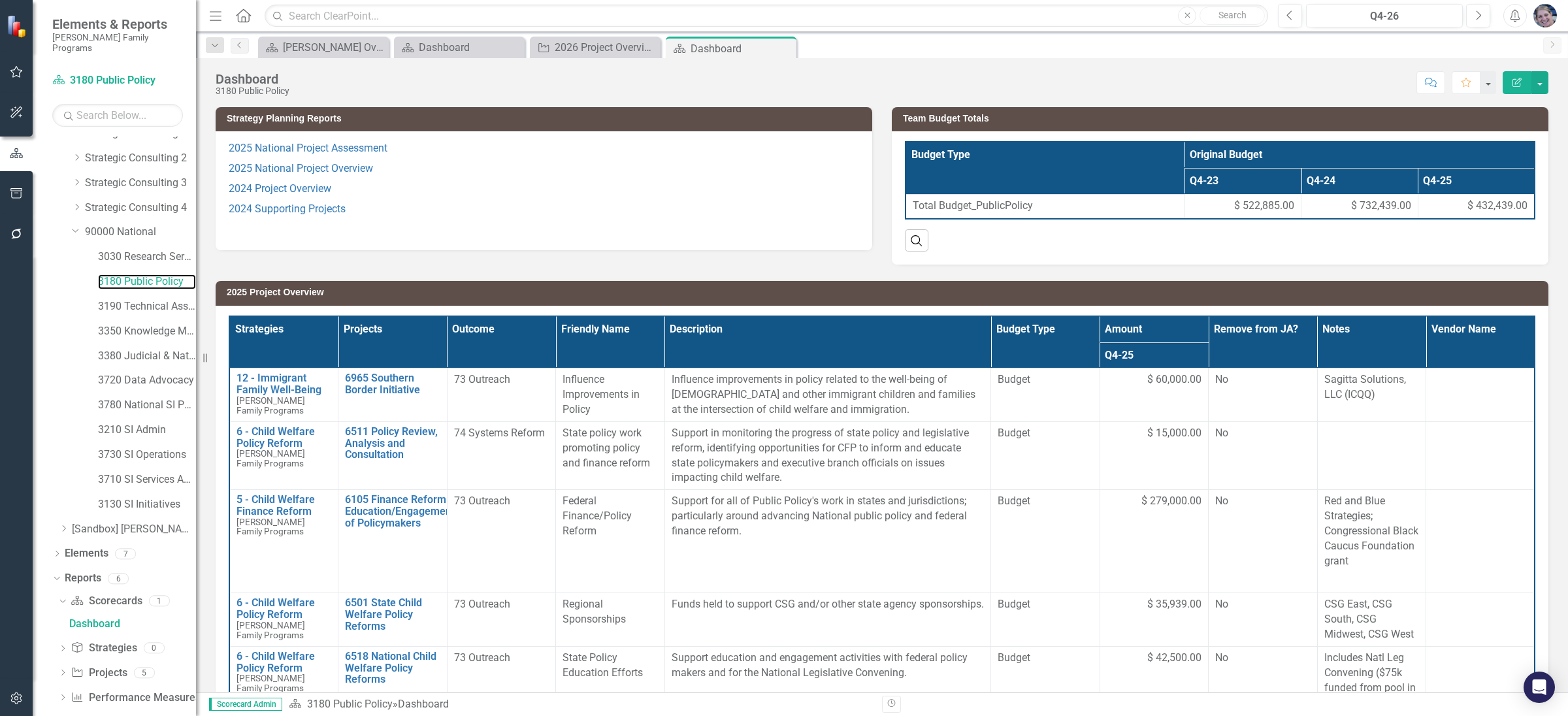
scroll to position [67, 0]
click at [62, 666] on icon "Dropdown" at bounding box center [63, 669] width 10 height 7
click at [151, 687] on div "2026 National Projects Assessment" at bounding box center [132, 693] width 127 height 12
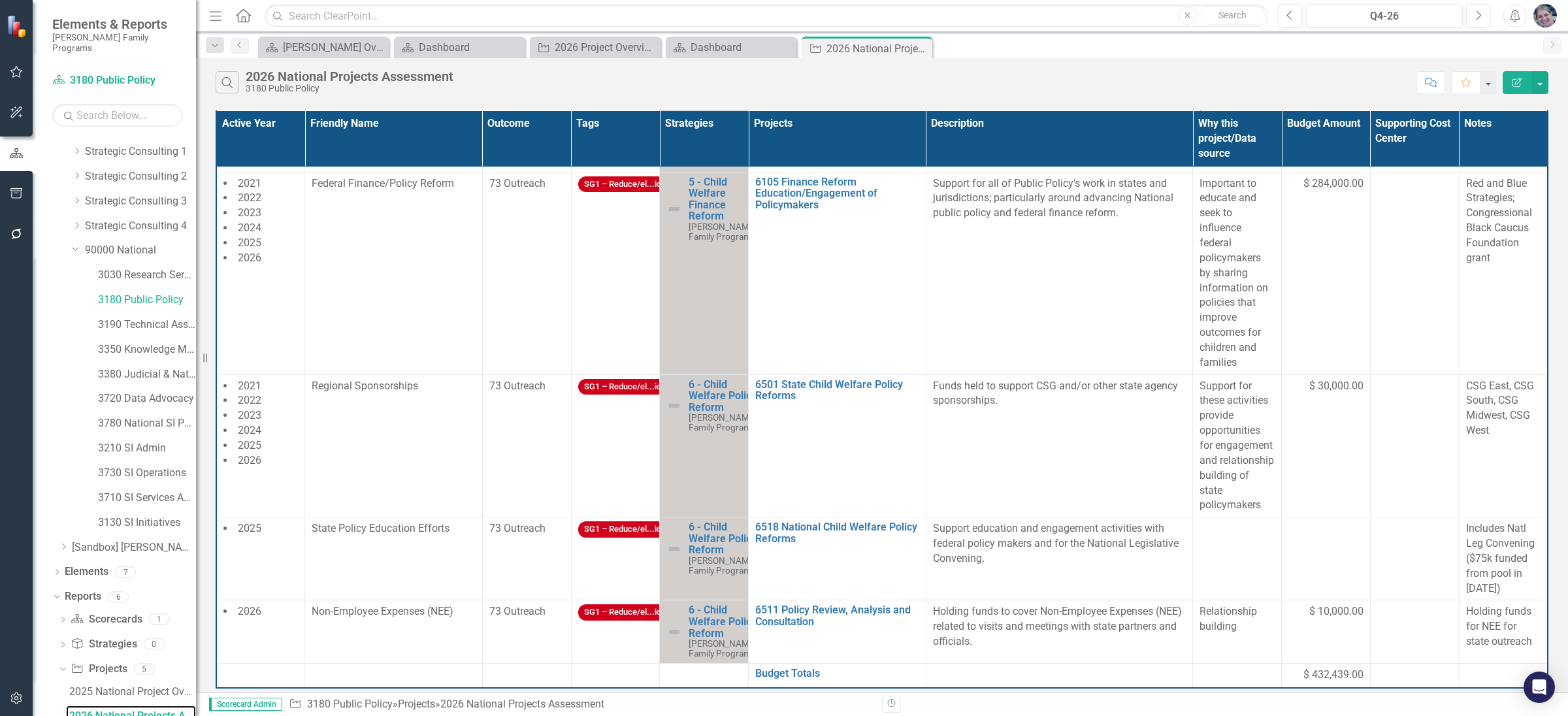
scroll to position [435, 0]
drag, startPoint x: 1542, startPoint y: 675, endPoint x: 1567, endPoint y: 390, distance: 286.1
click at [1567, 390] on body "Elements & Reports [PERSON_NAME] Family Programs Scorecard 3180 Public Policy S…" at bounding box center [784, 358] width 1568 height 716
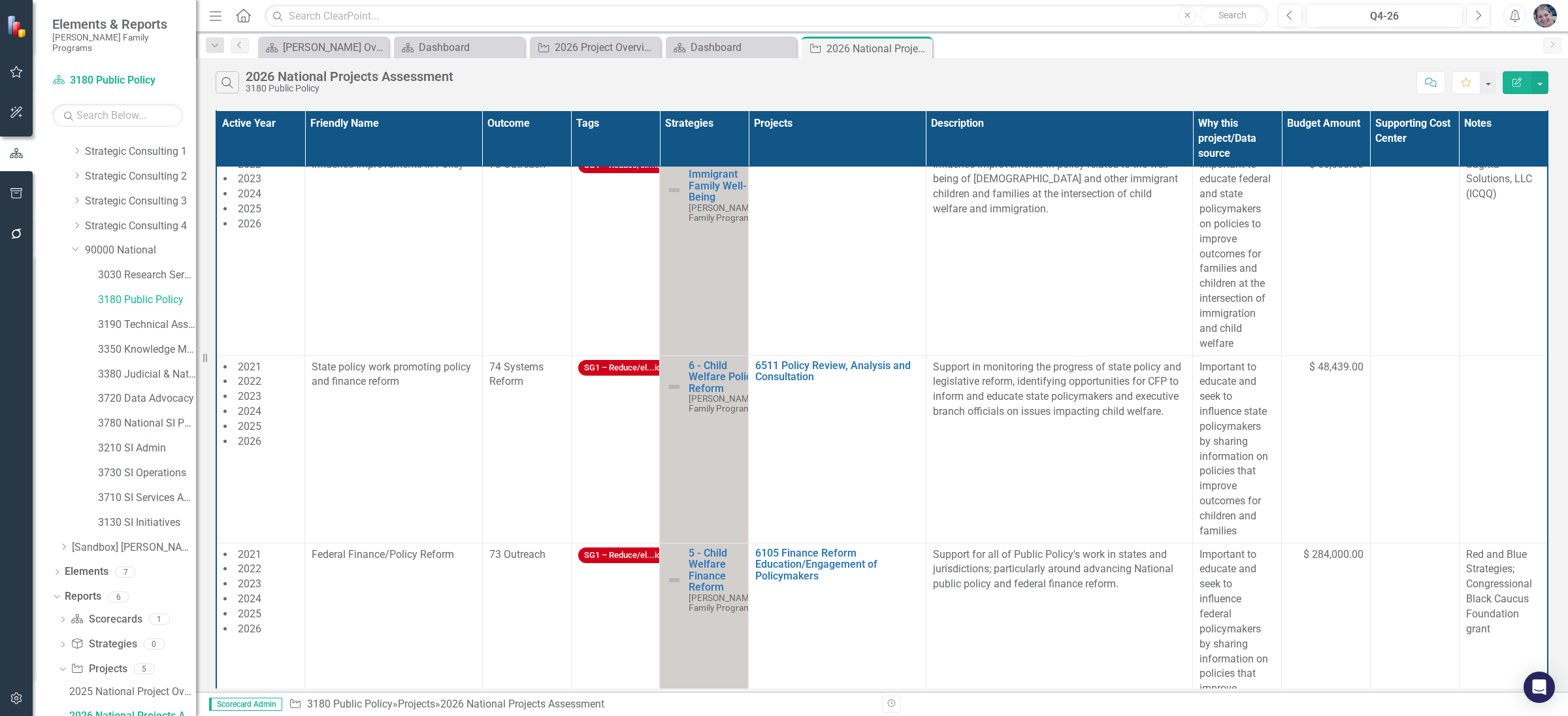
scroll to position [0, 0]
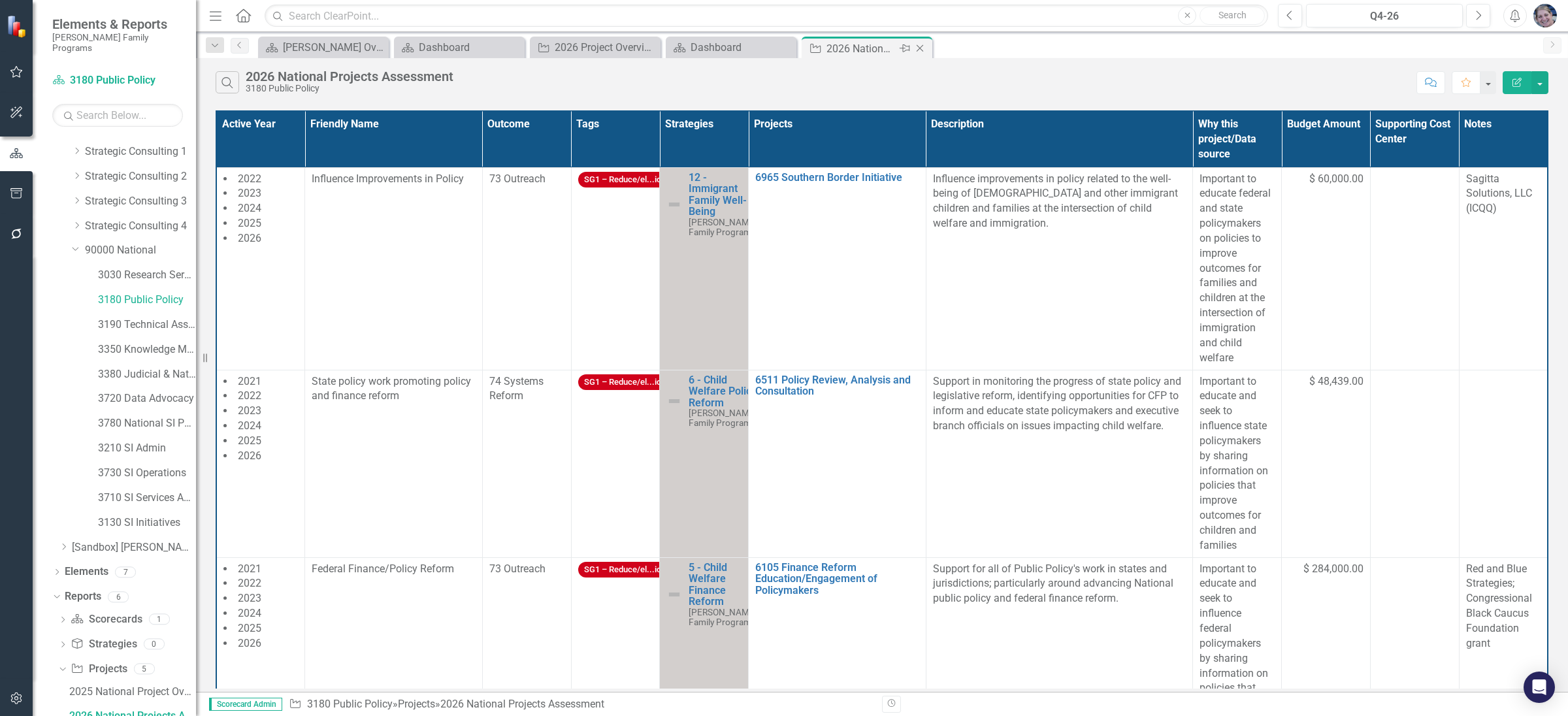
click at [925, 51] on icon "Close" at bounding box center [920, 48] width 13 height 11
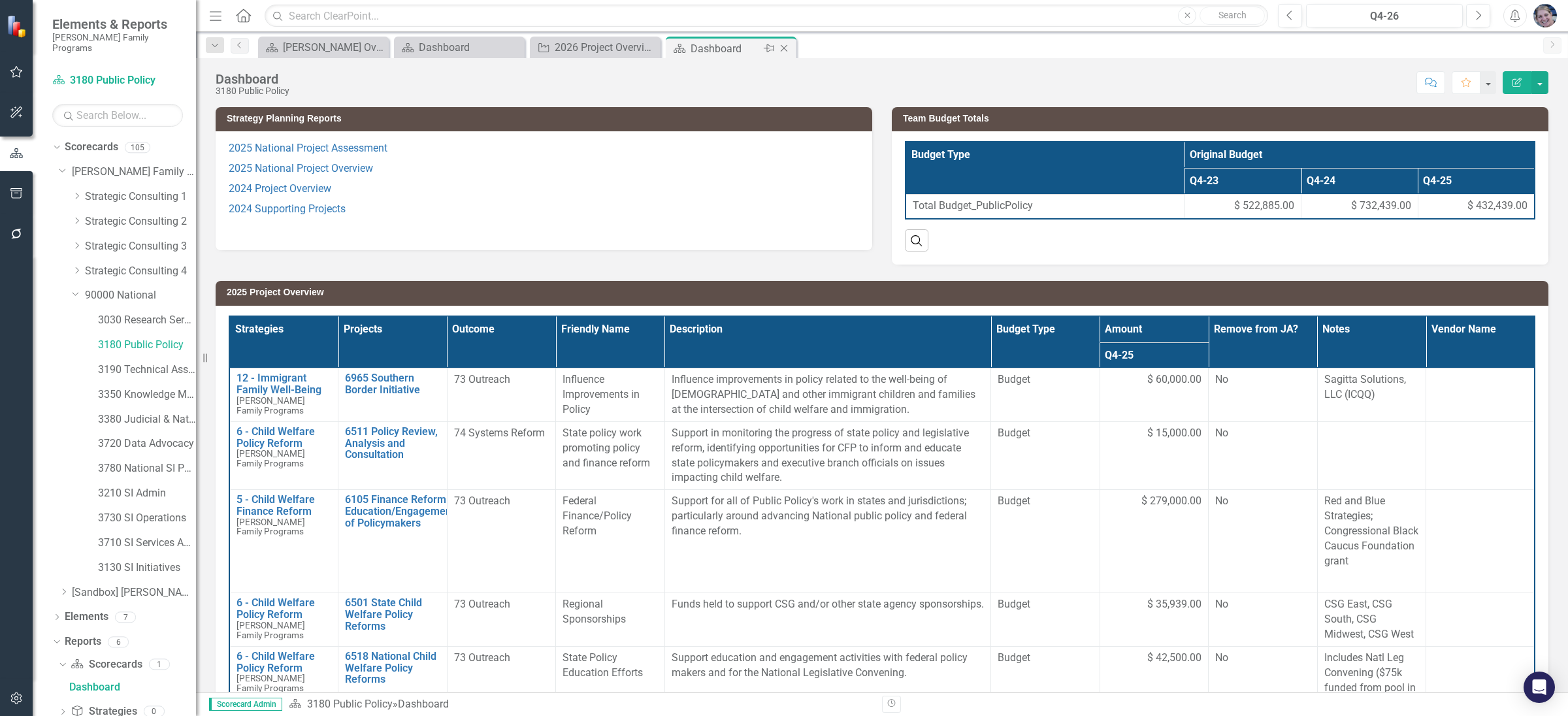
click at [785, 50] on icon "Close" at bounding box center [784, 48] width 13 height 11
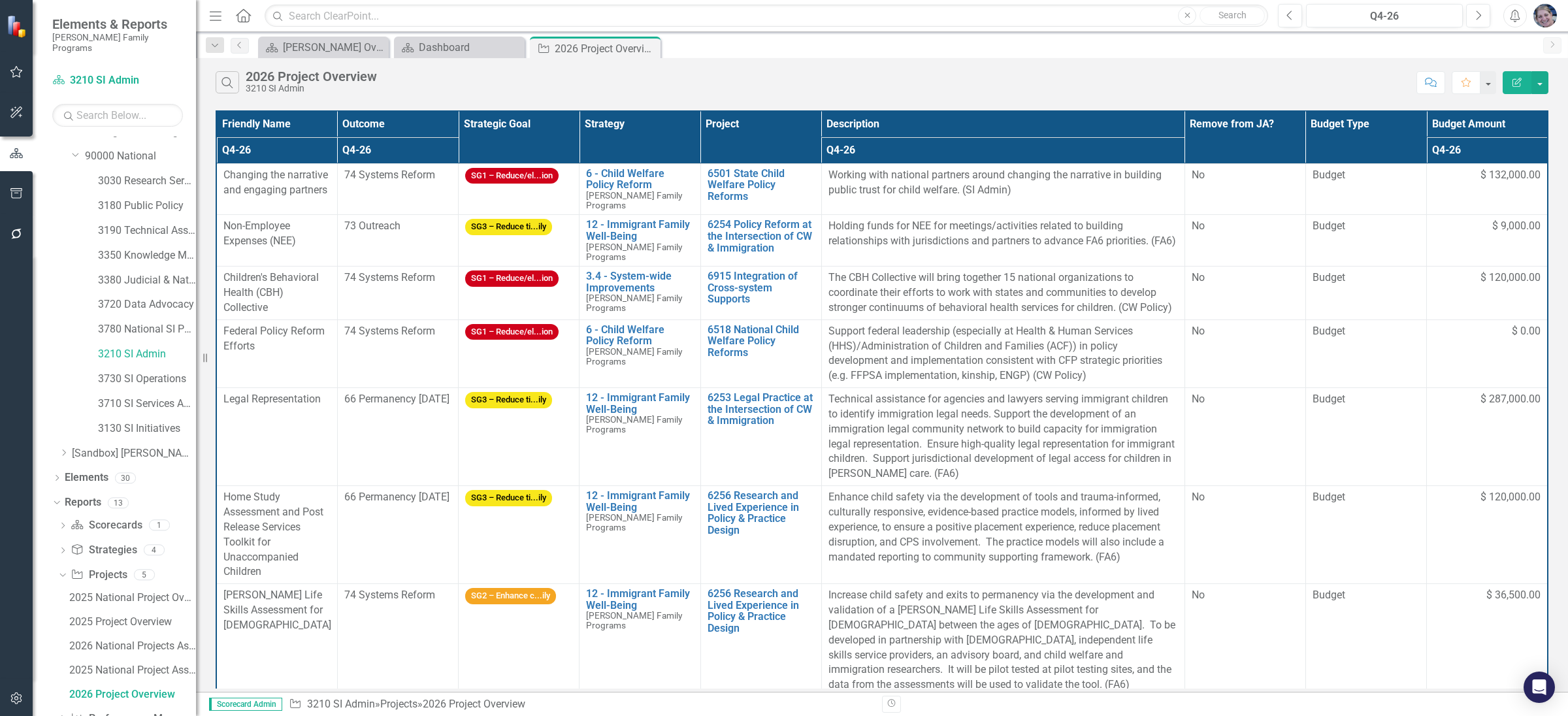
scroll to position [116, 0]
click at [655, 48] on div "Close" at bounding box center [648, 48] width 16 height 16
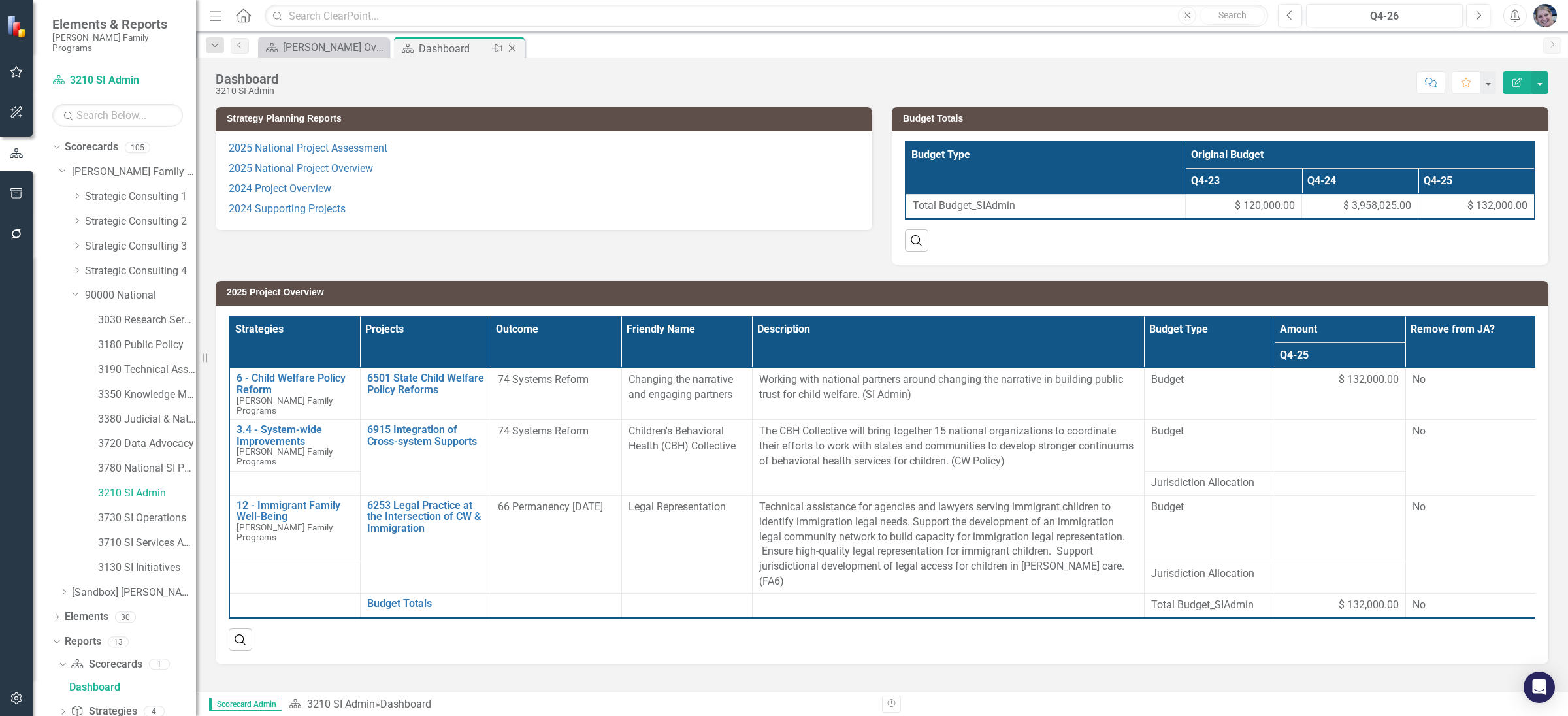
click at [516, 48] on icon "Close" at bounding box center [512, 48] width 13 height 11
